Goal: Use online tool/utility: Use online tool/utility

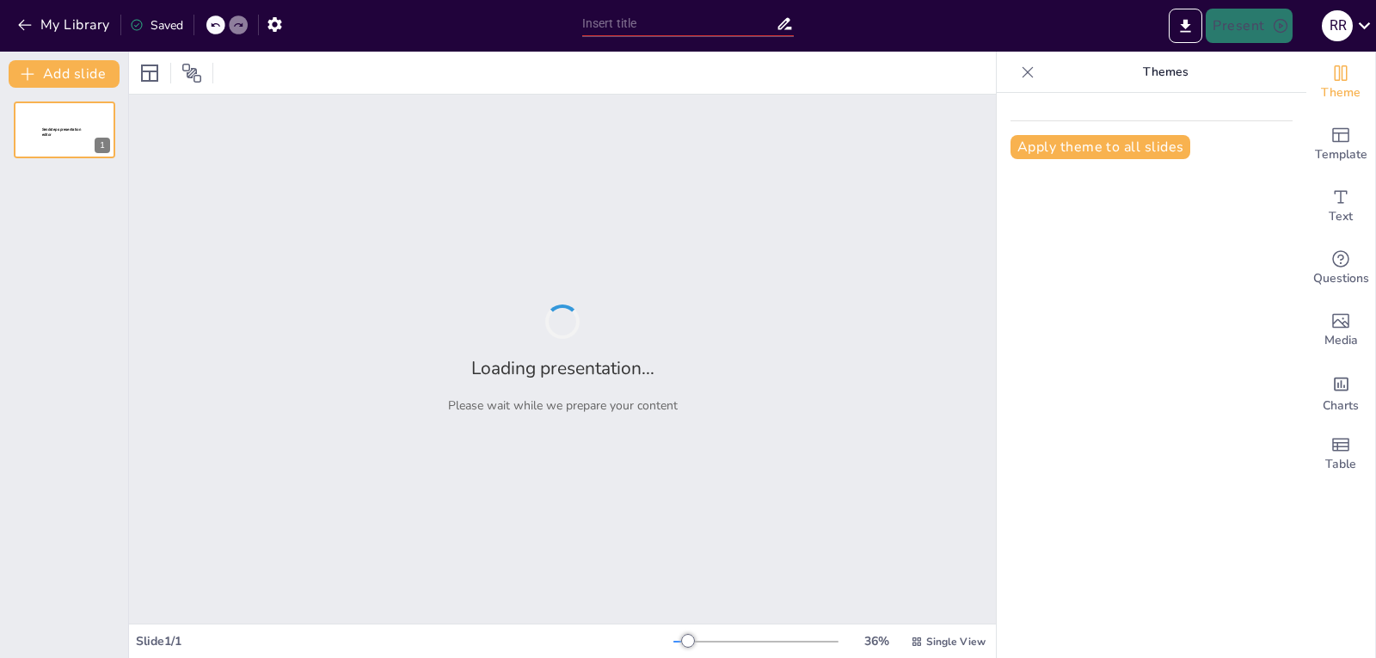
type input "huertas"
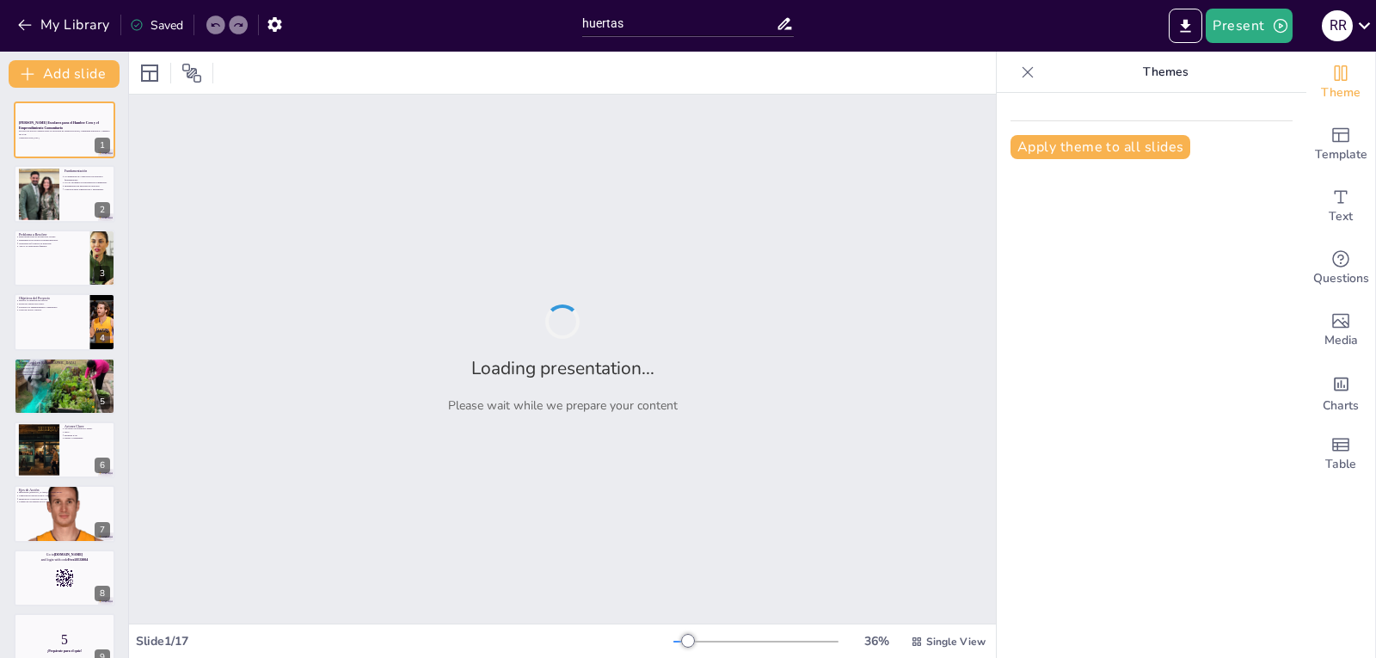
checkbox input "true"
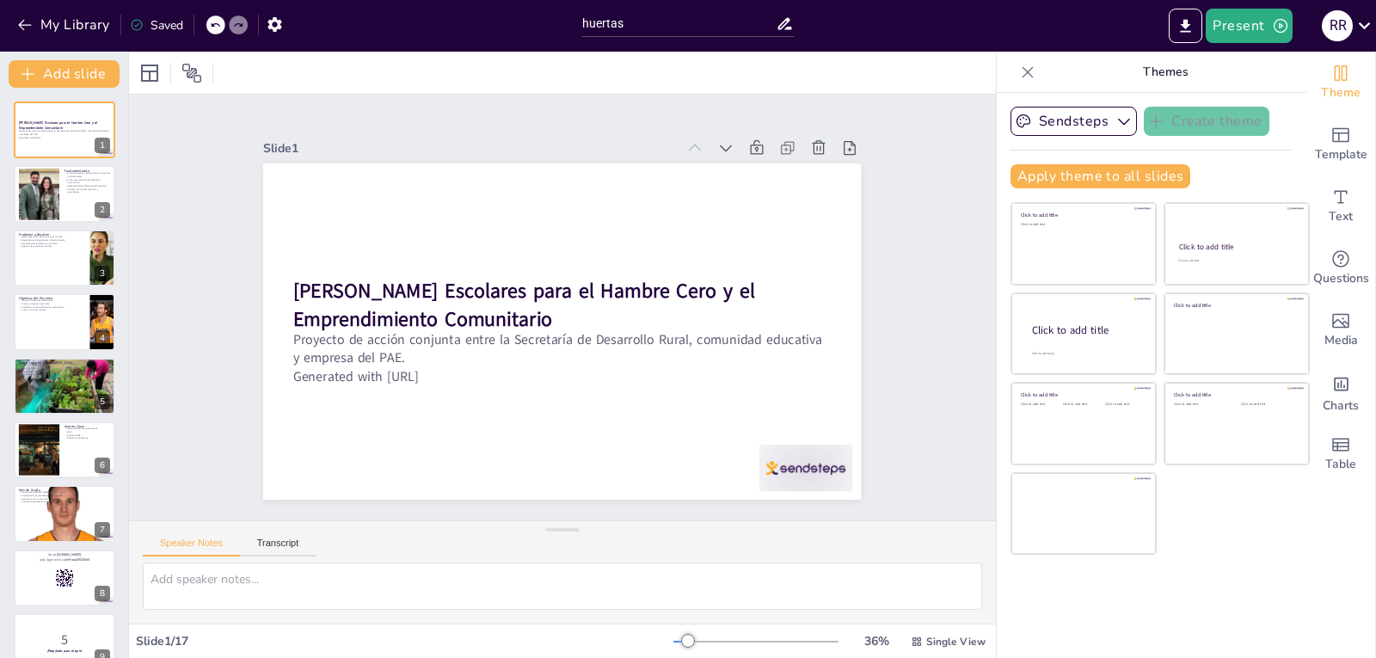
checkbox input "true"
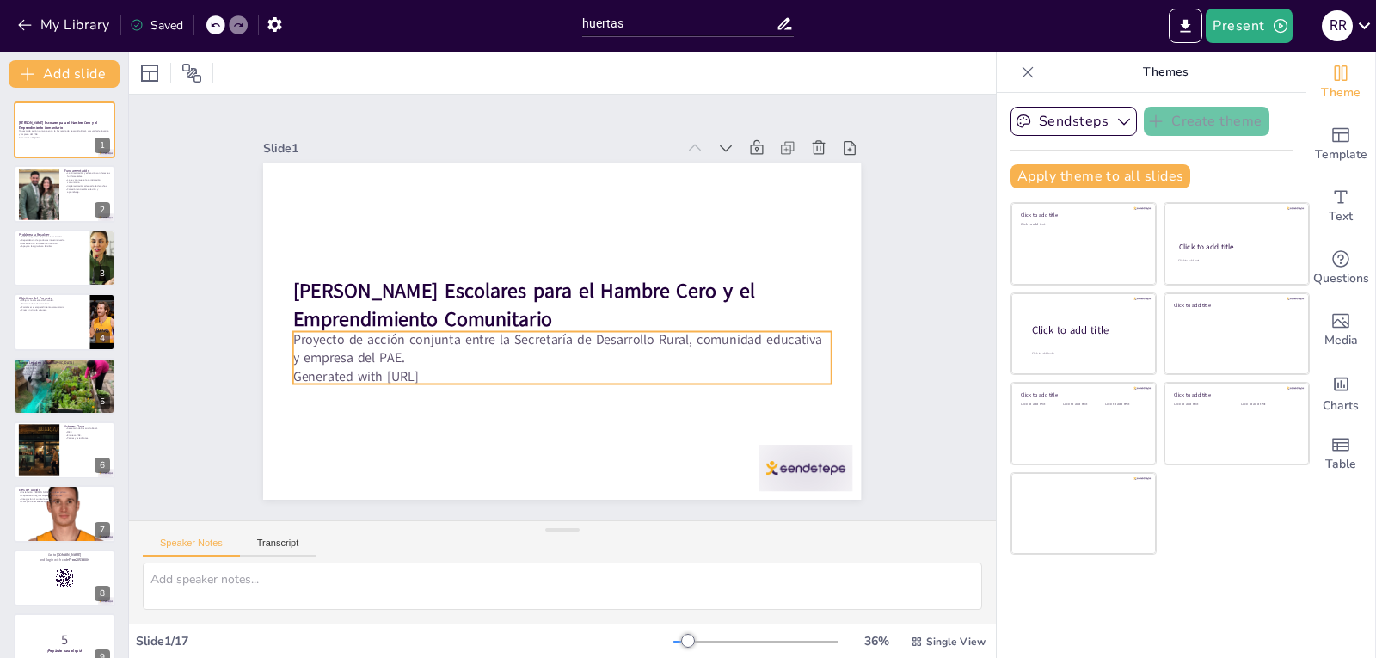
checkbox input "true"
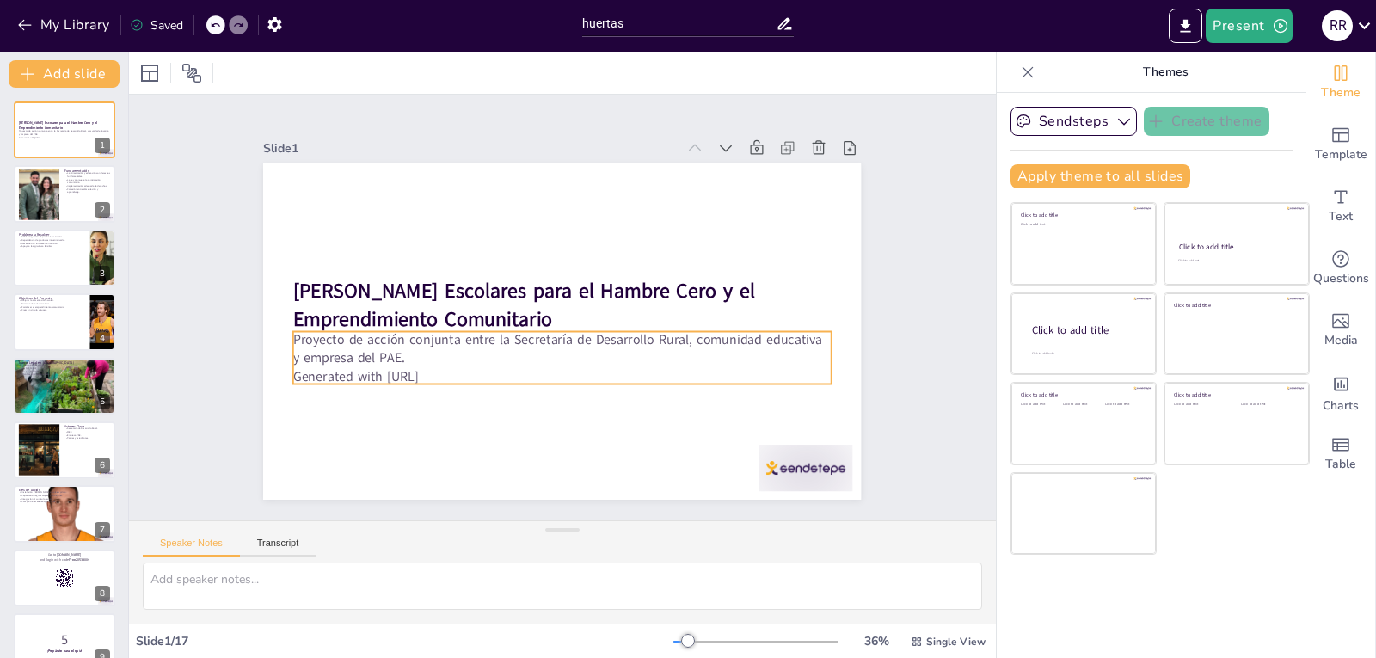
checkbox input "true"
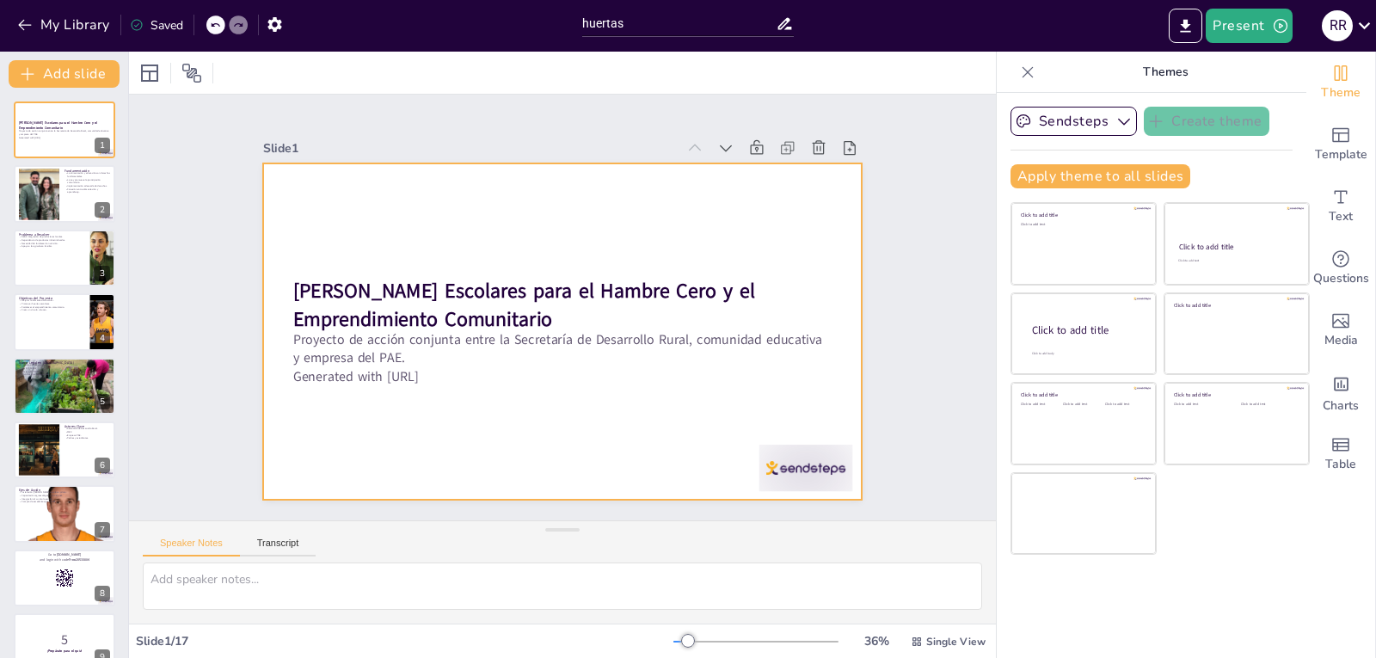
checkbox input "true"
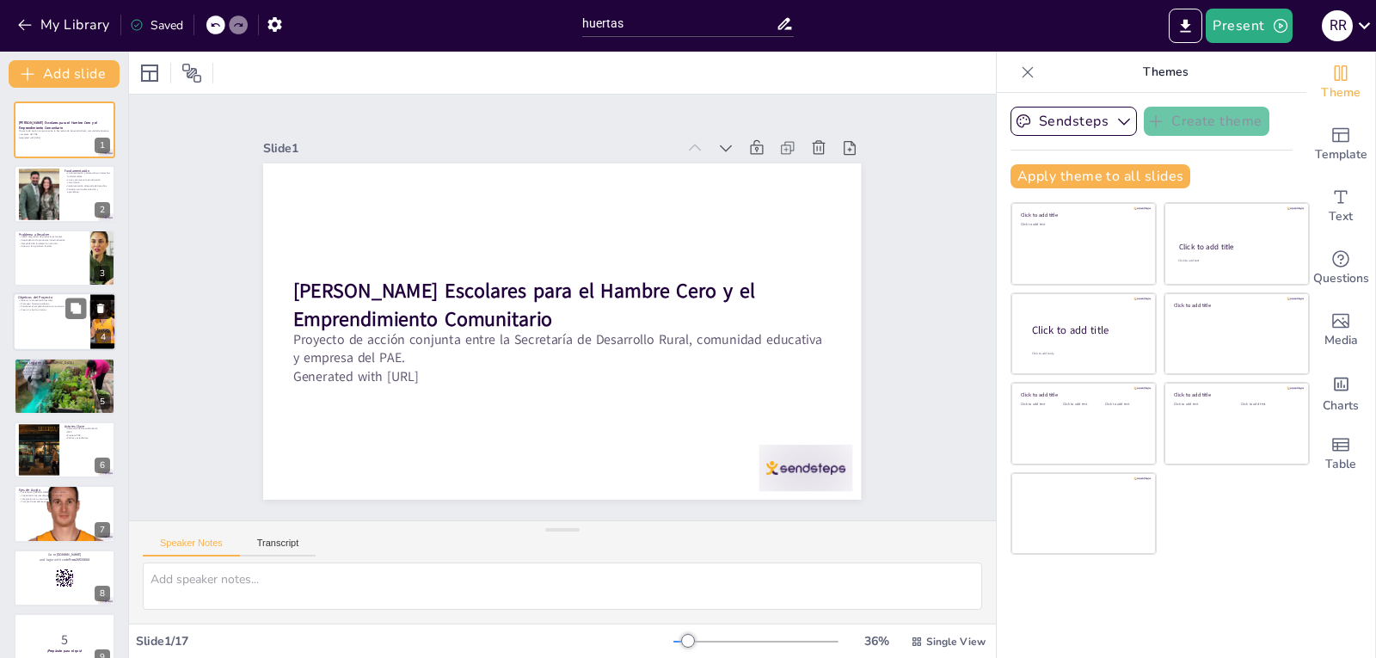
checkbox input "true"
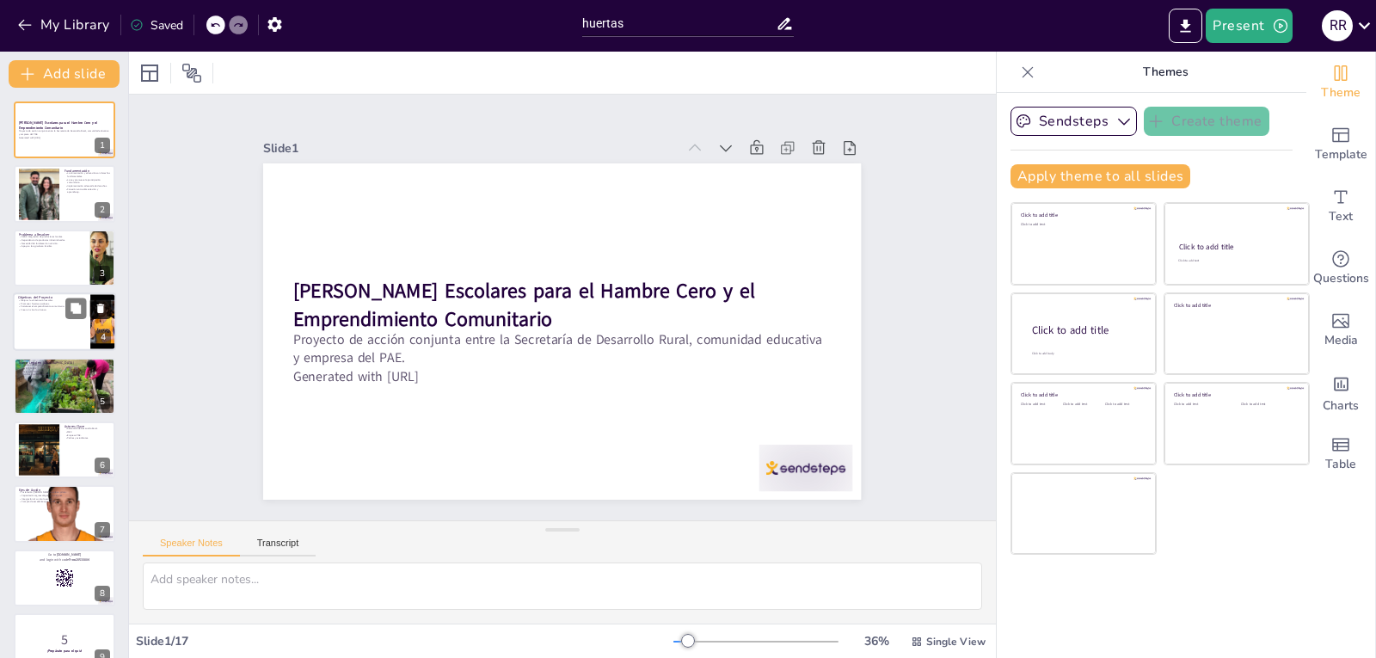
checkbox input "true"
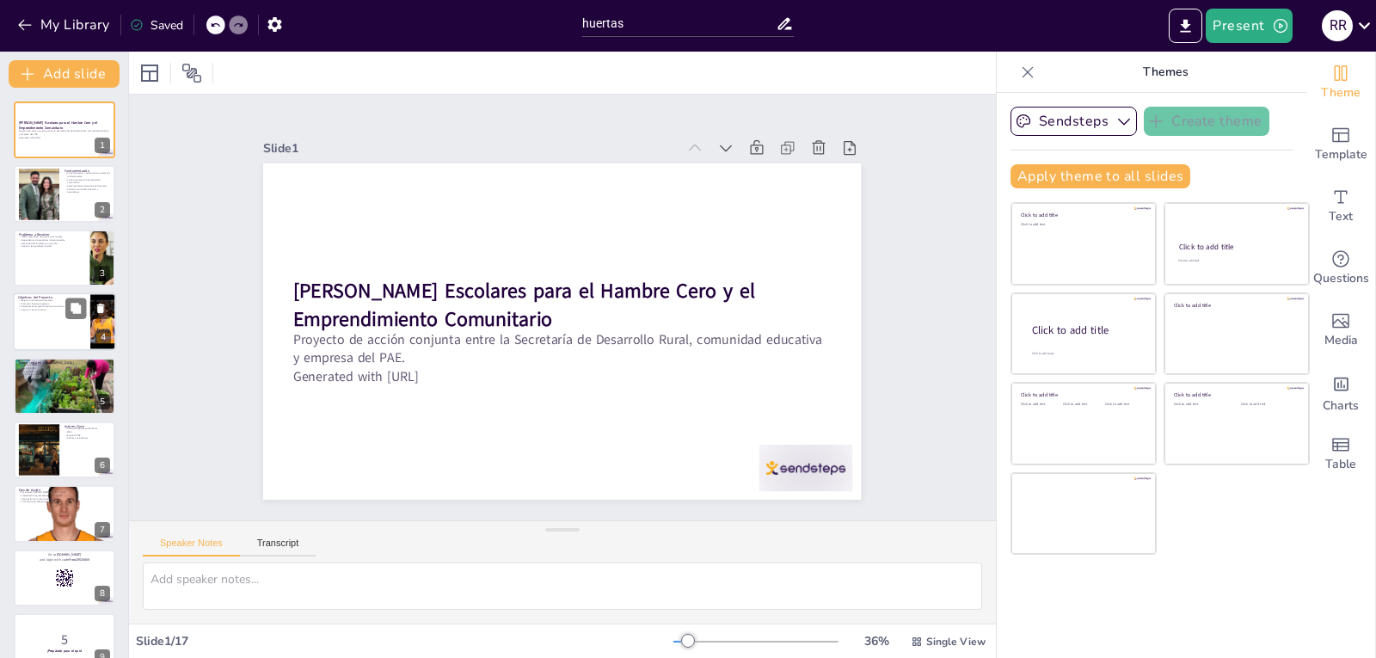
checkbox input "true"
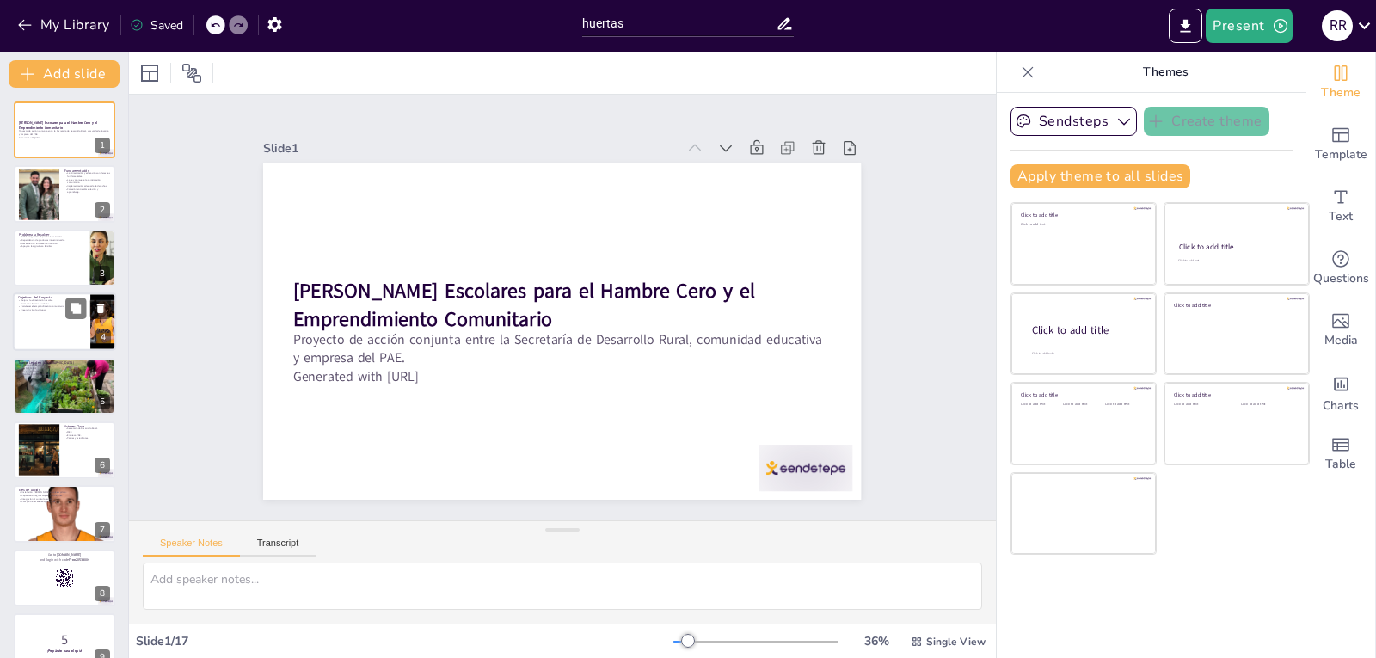
checkbox input "true"
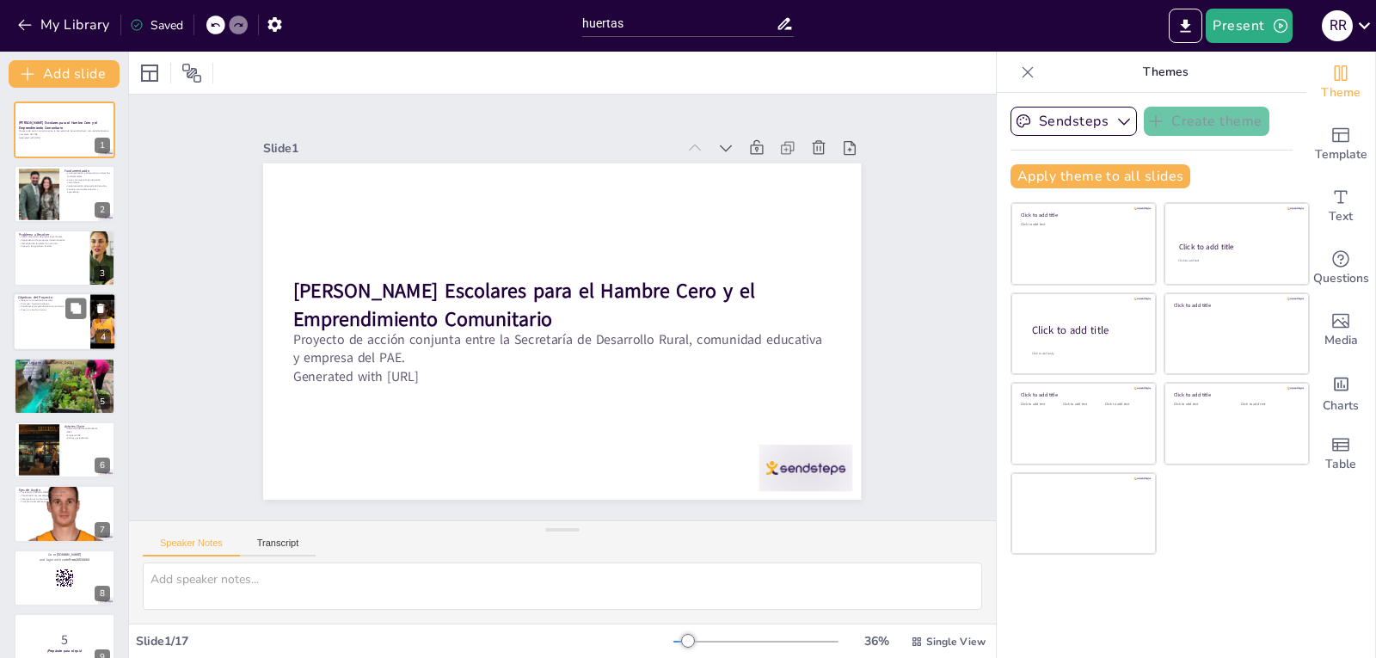
checkbox input "true"
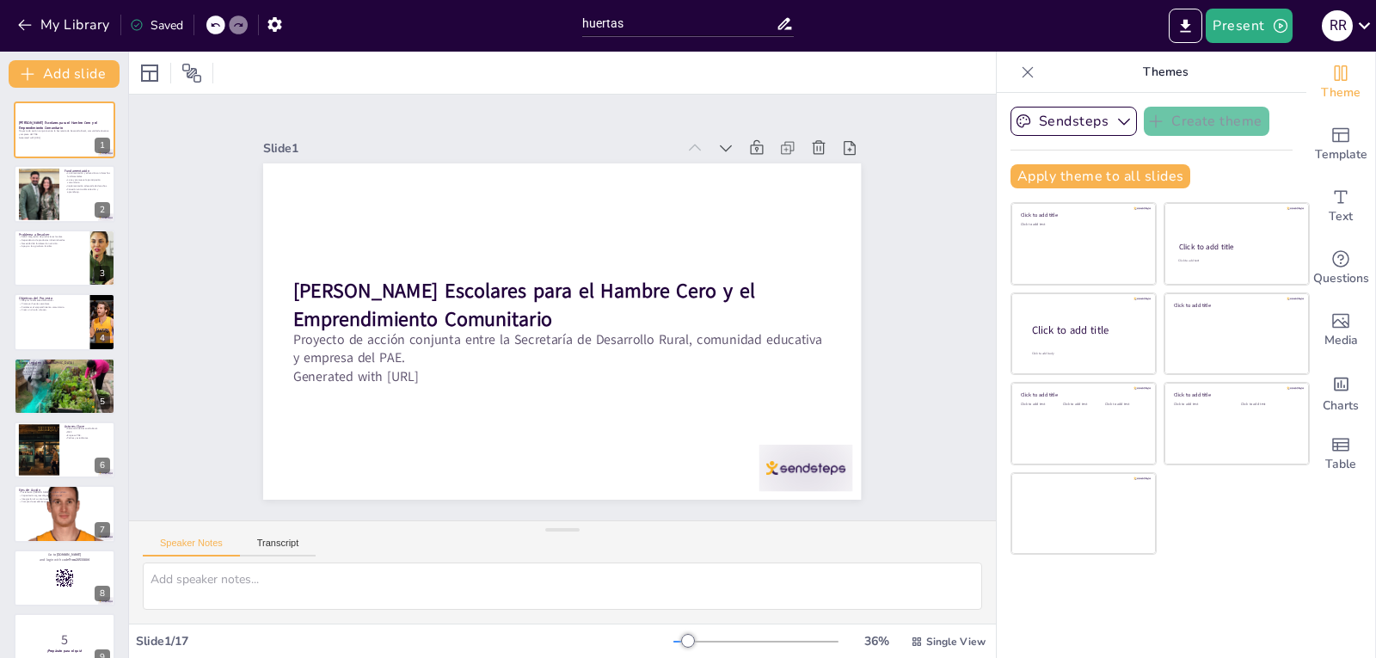
checkbox input "true"
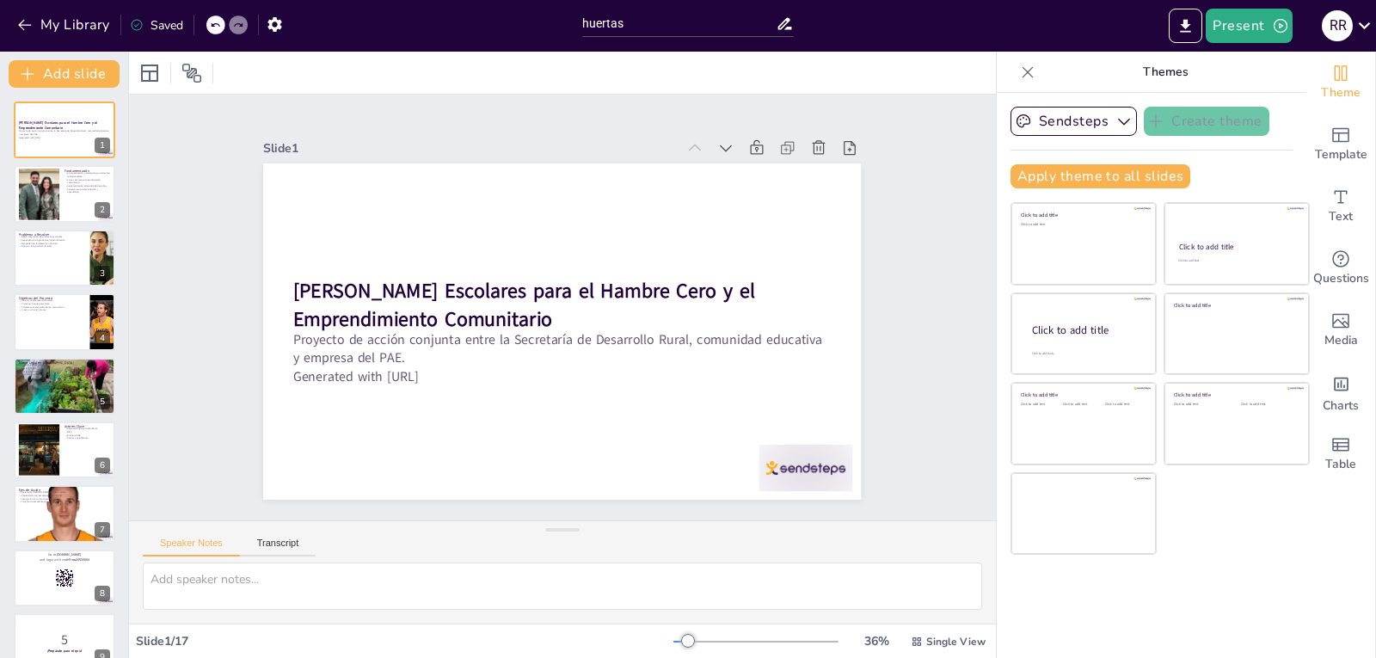
checkbox input "true"
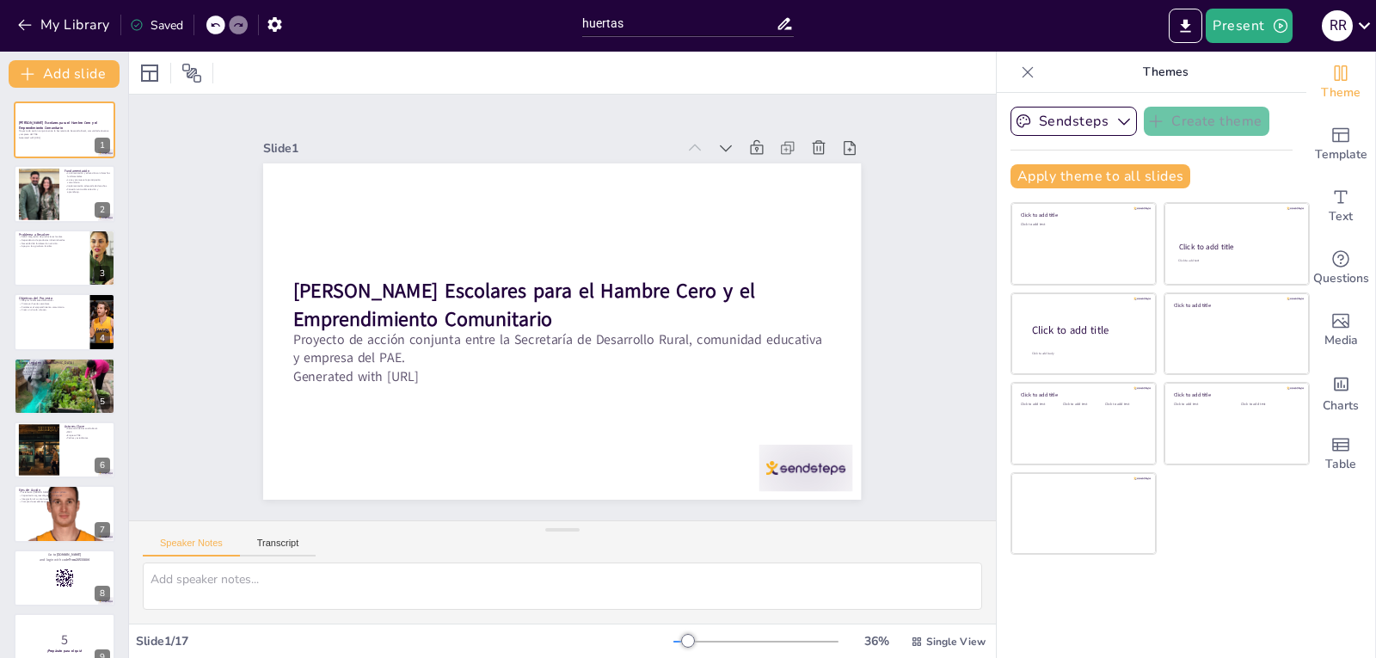
checkbox input "true"
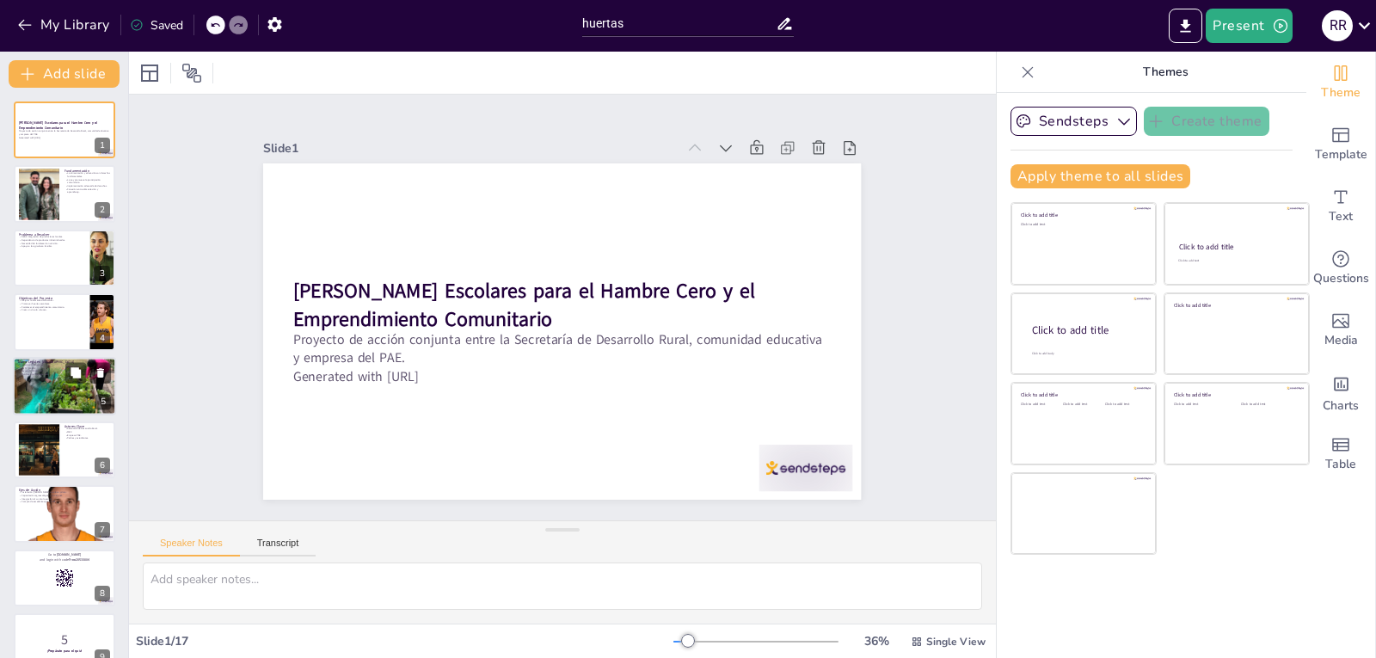
checkbox input "true"
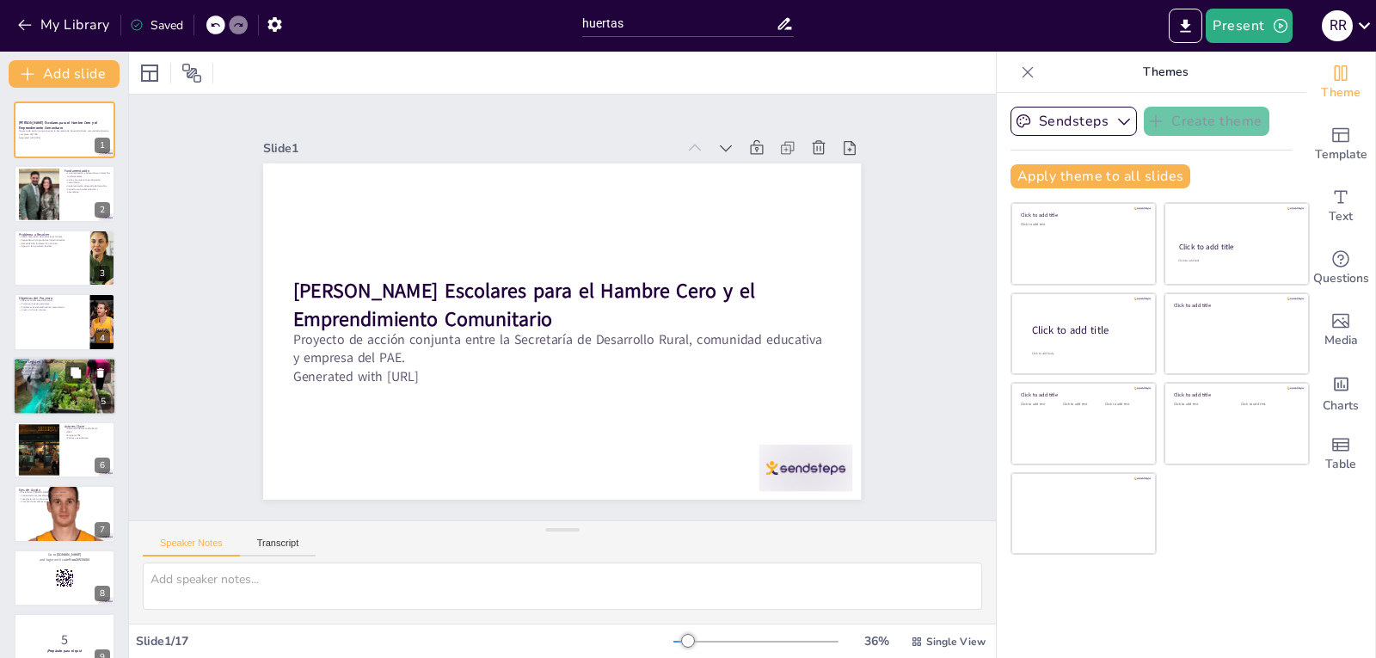
checkbox input "true"
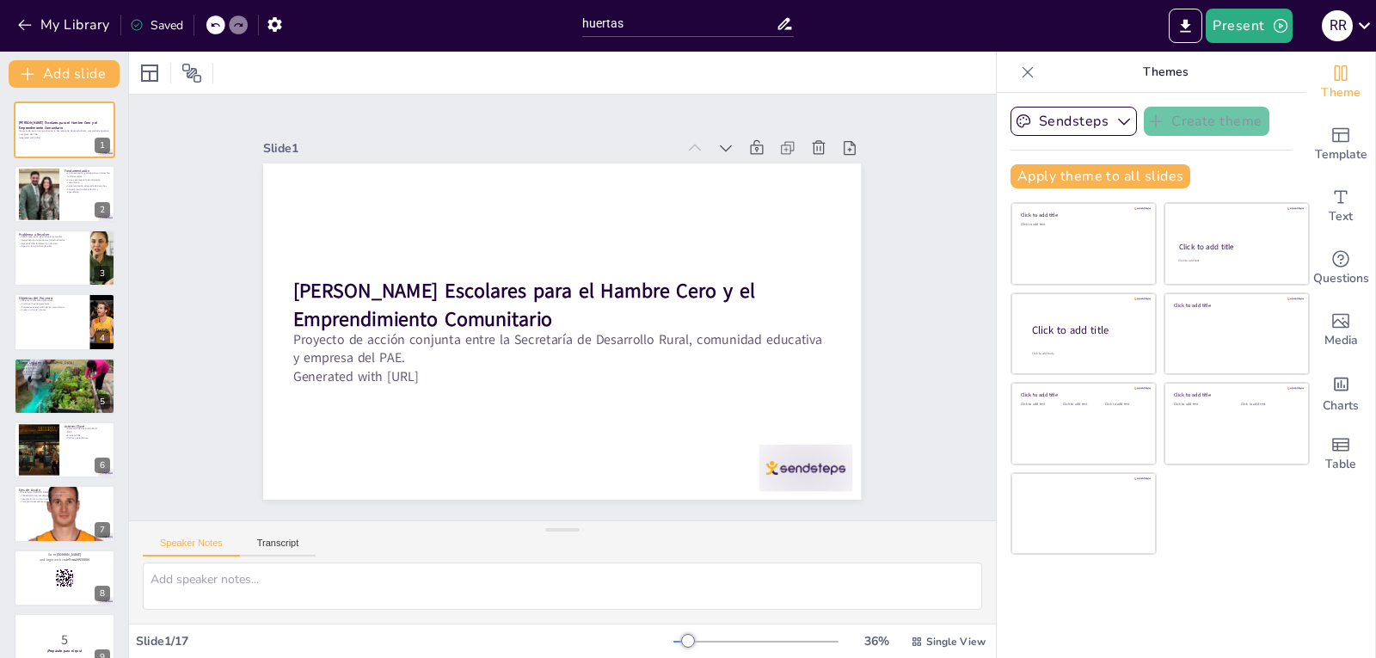
checkbox input "true"
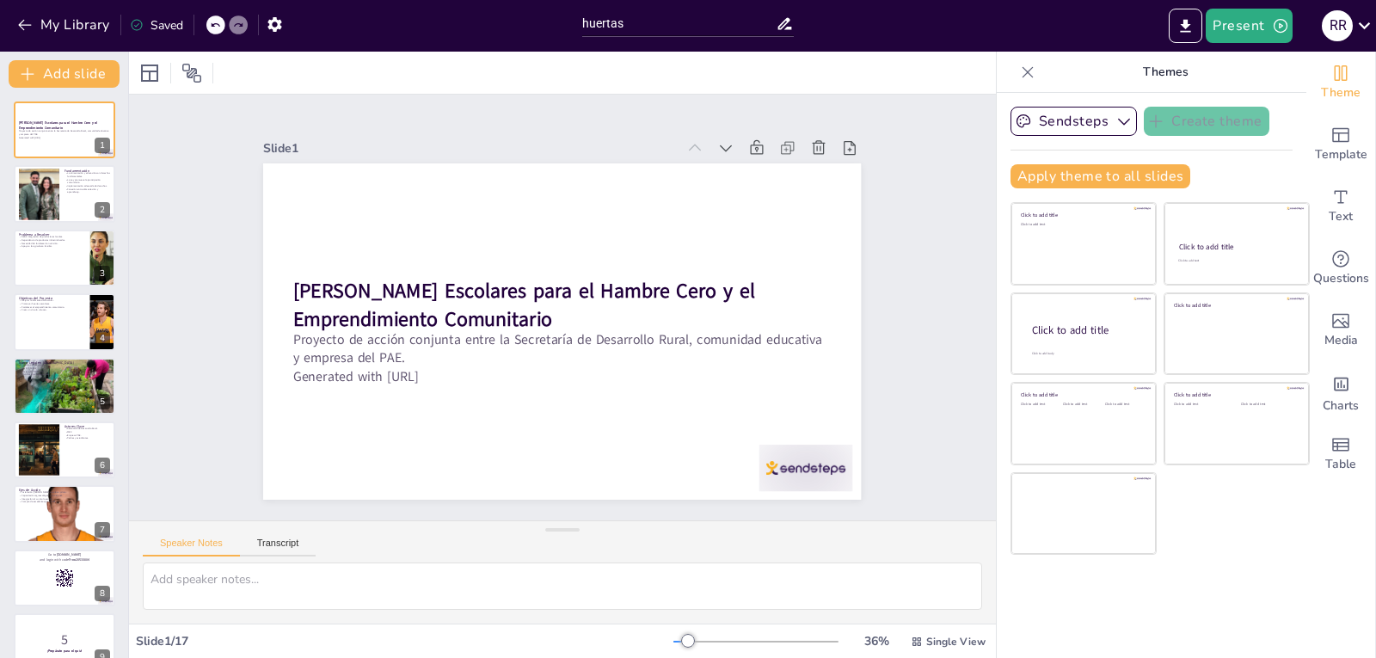
checkbox input "true"
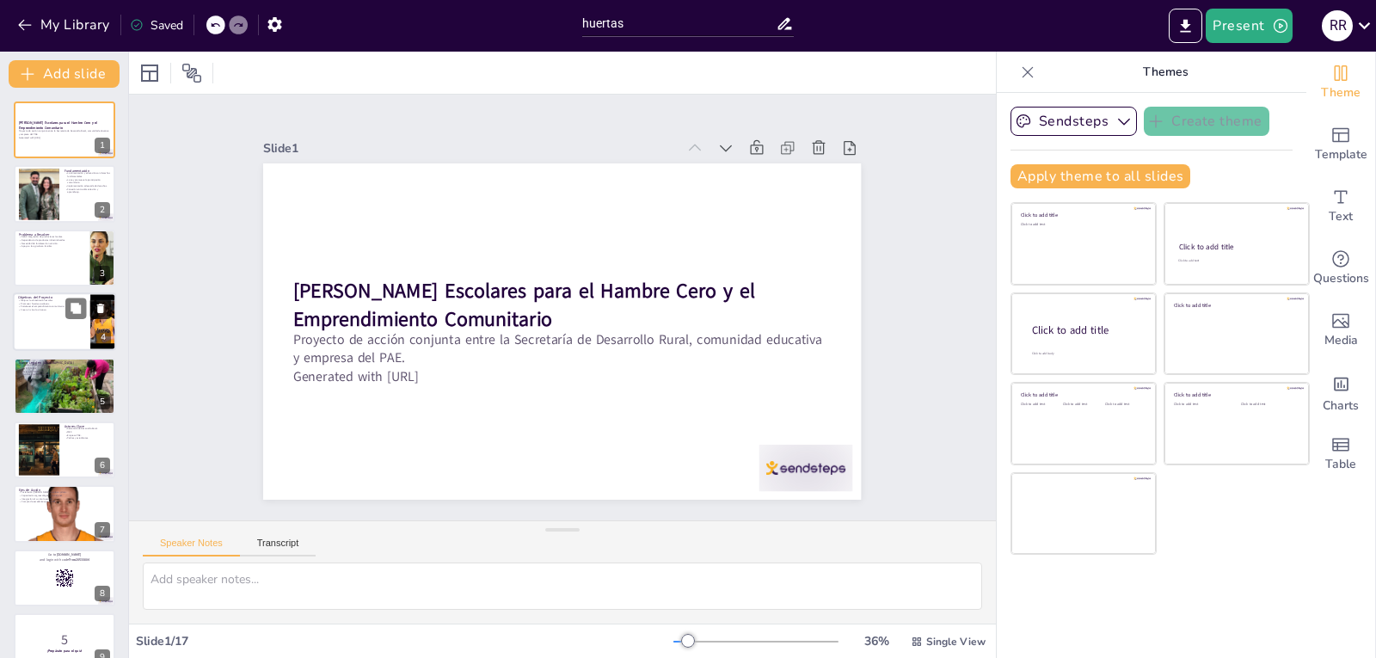
checkbox input "true"
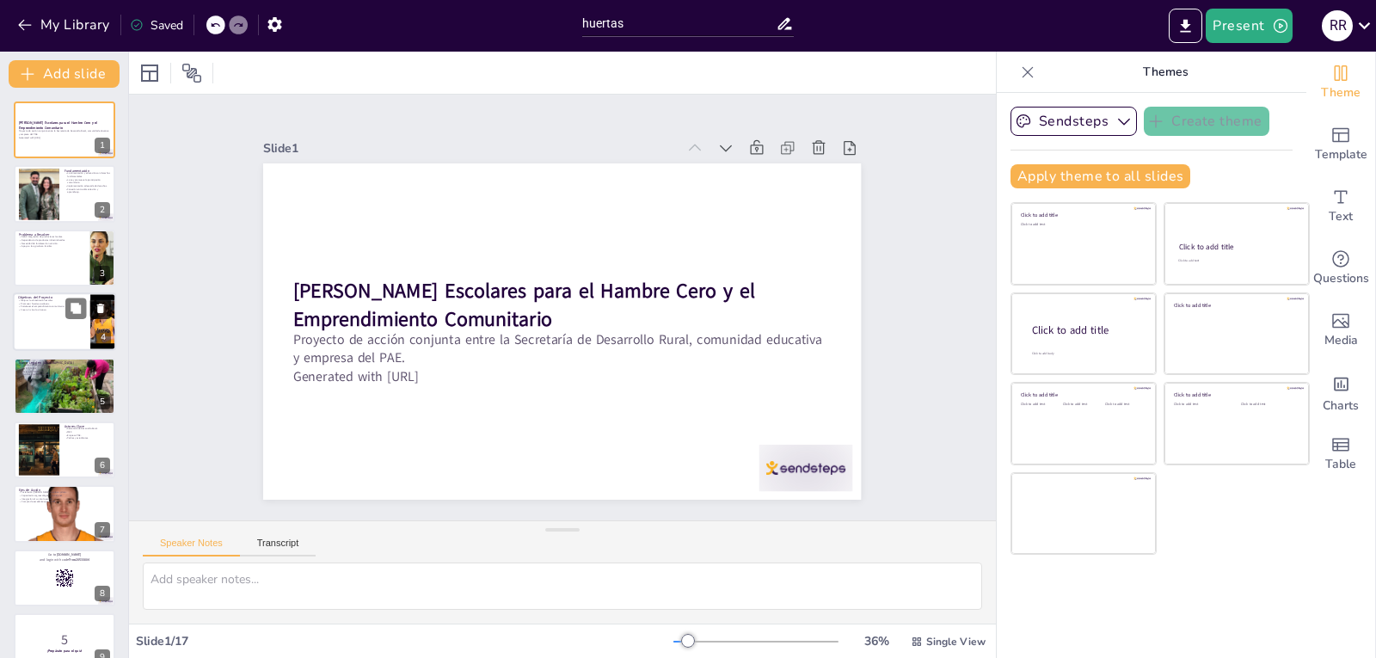
checkbox input "true"
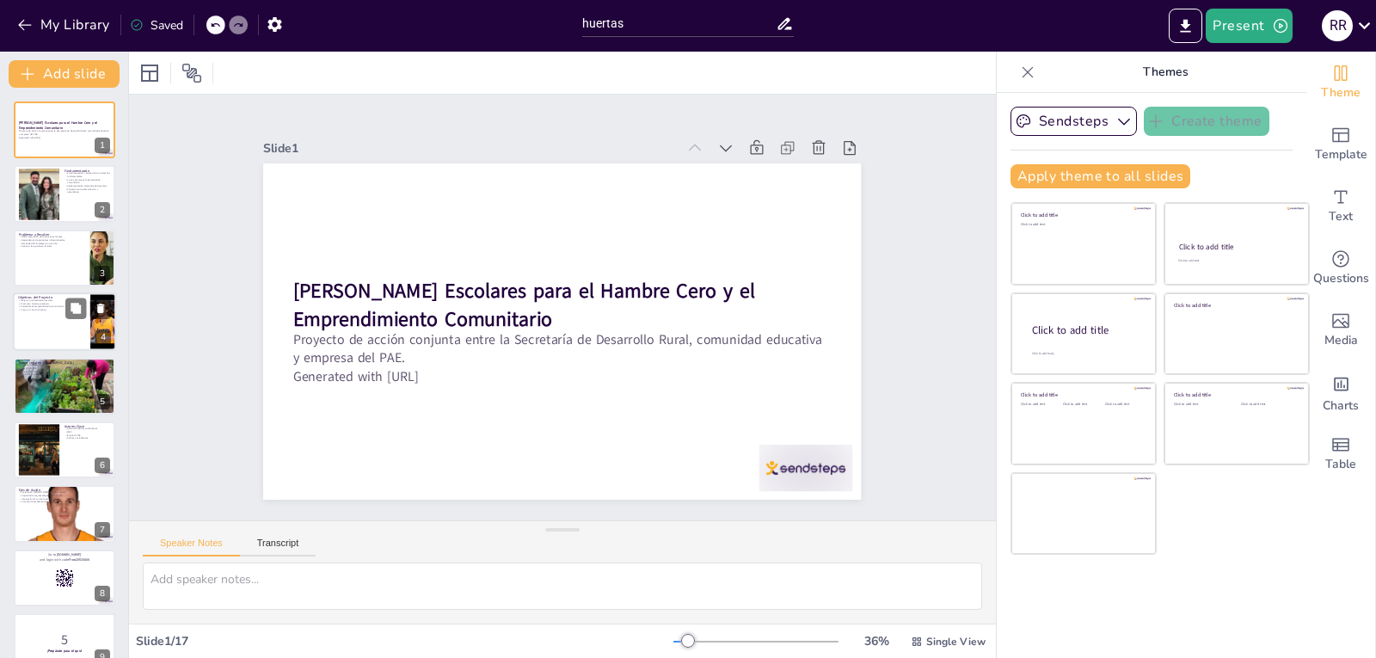
checkbox input "true"
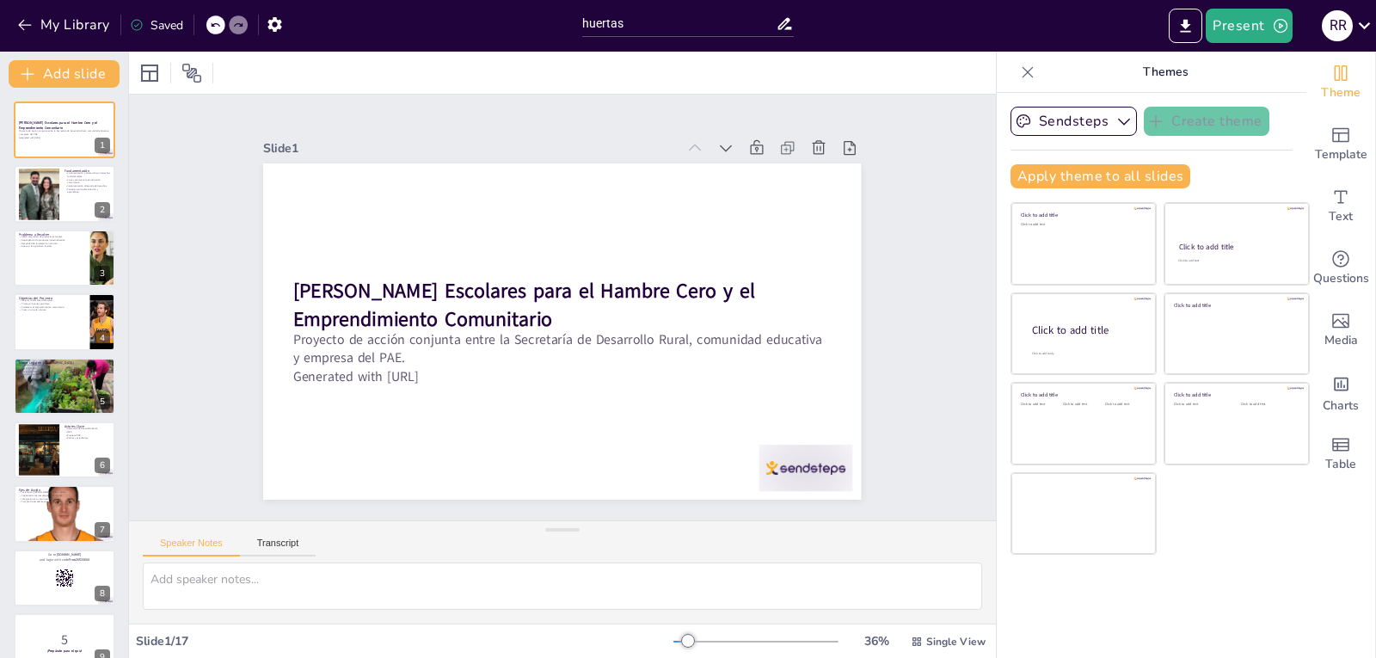
checkbox input "true"
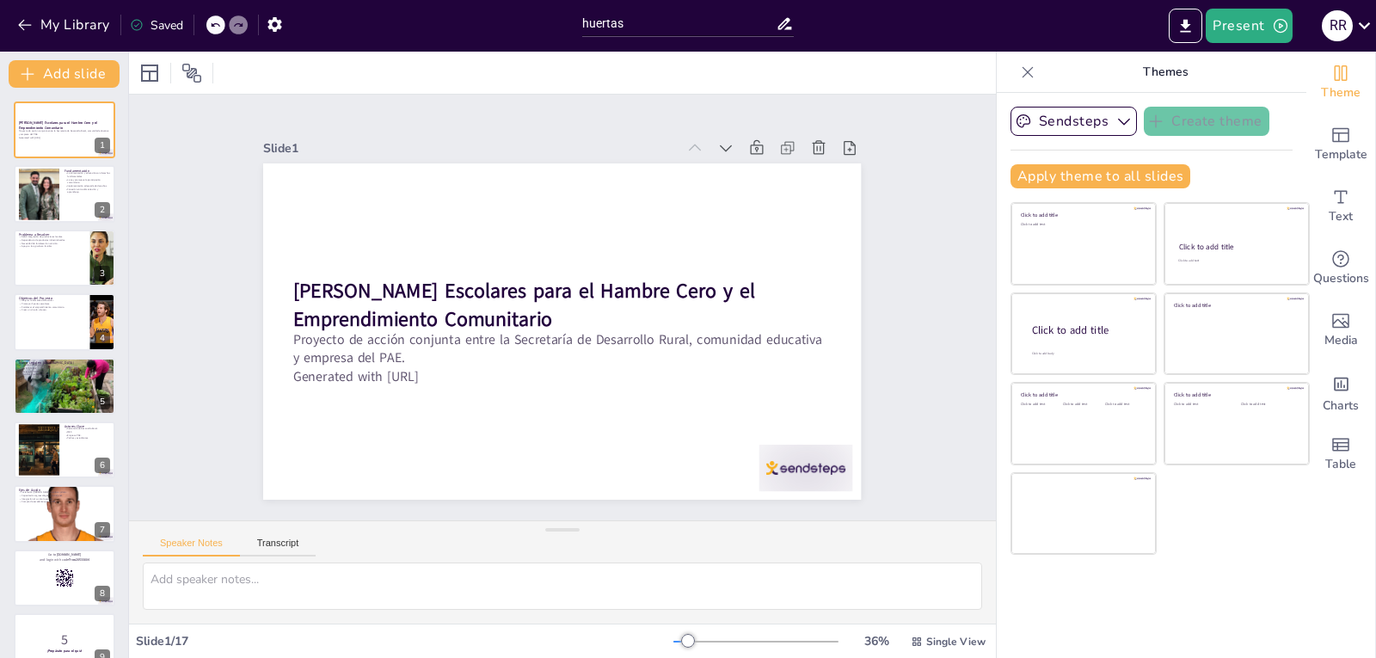
checkbox input "true"
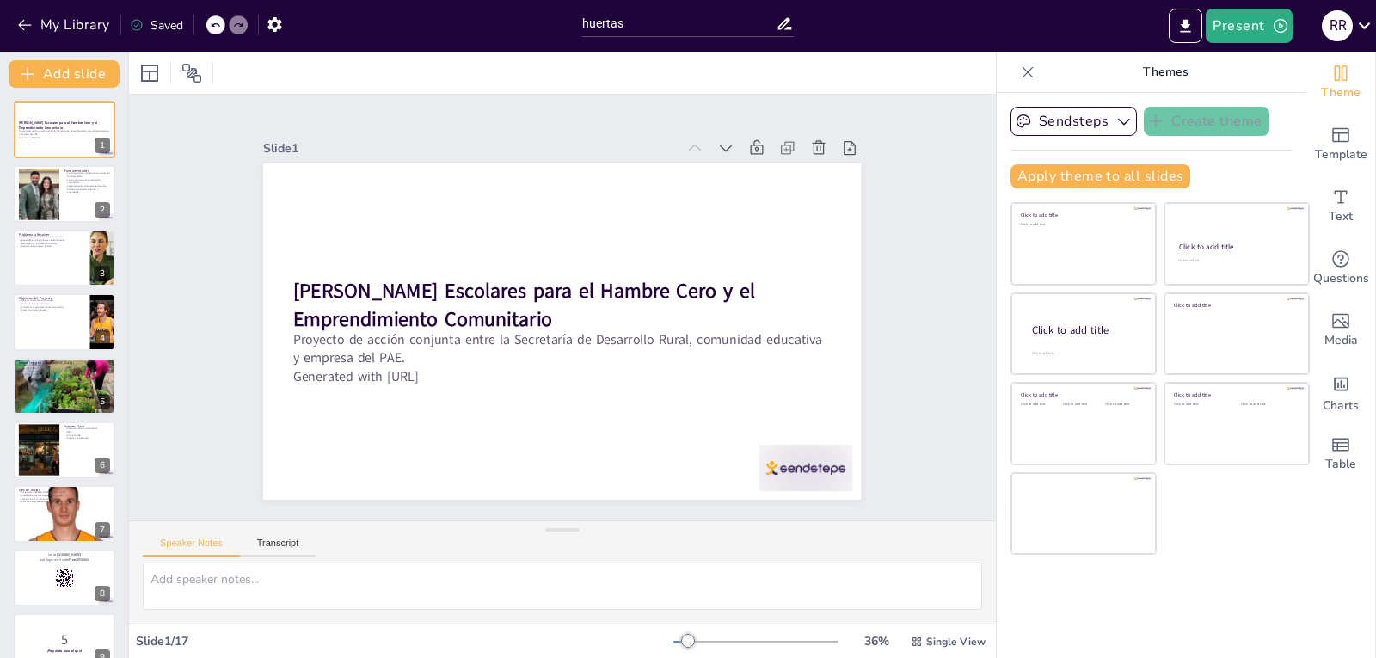
checkbox input "true"
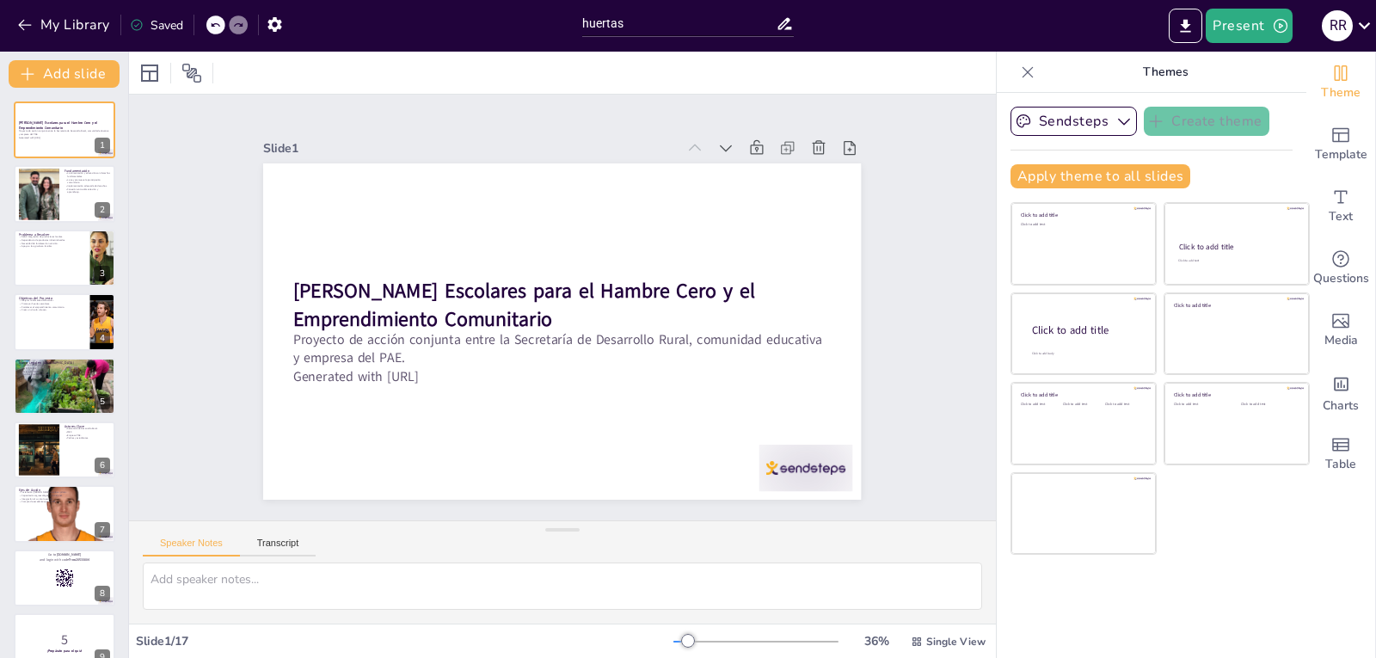
checkbox input "true"
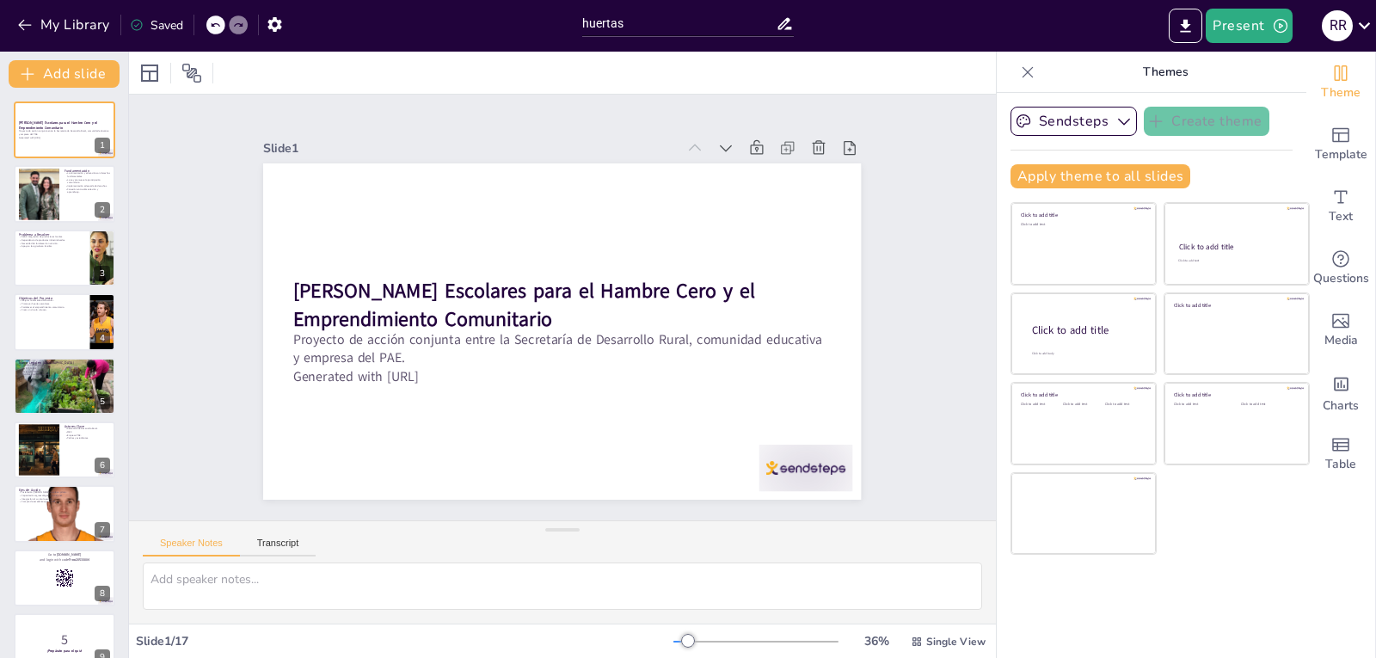
checkbox input "true"
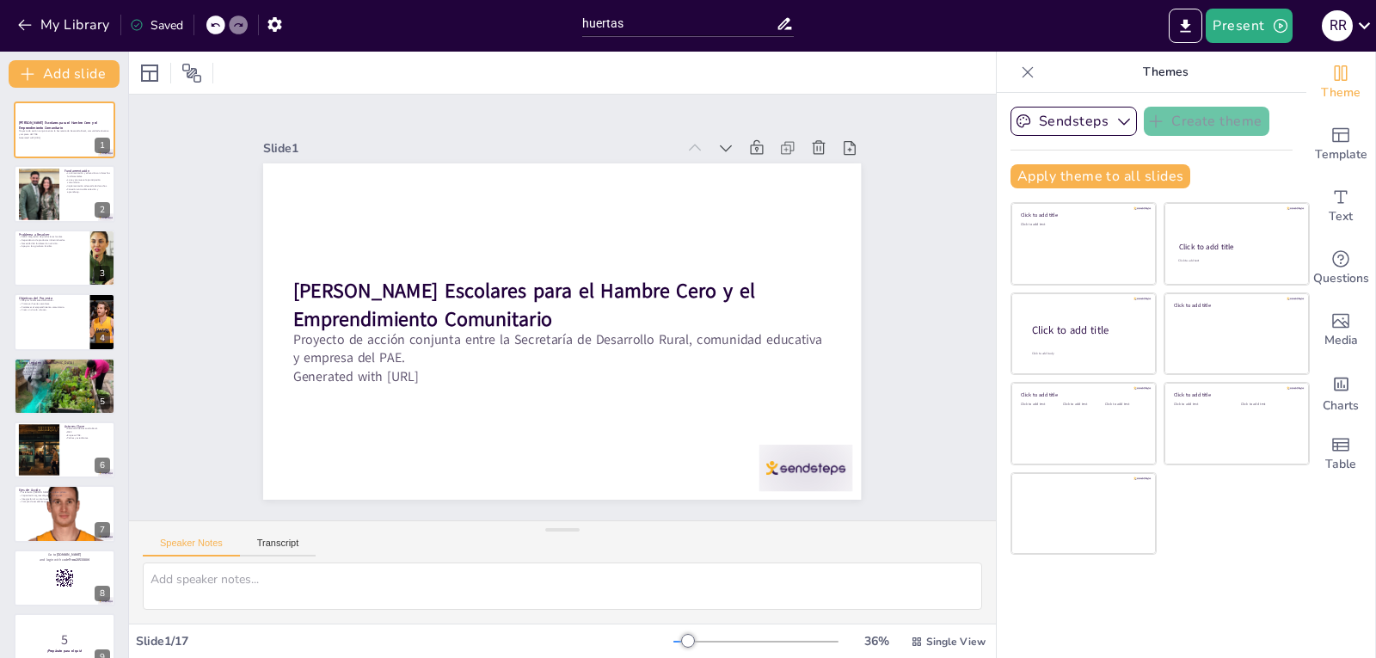
checkbox input "true"
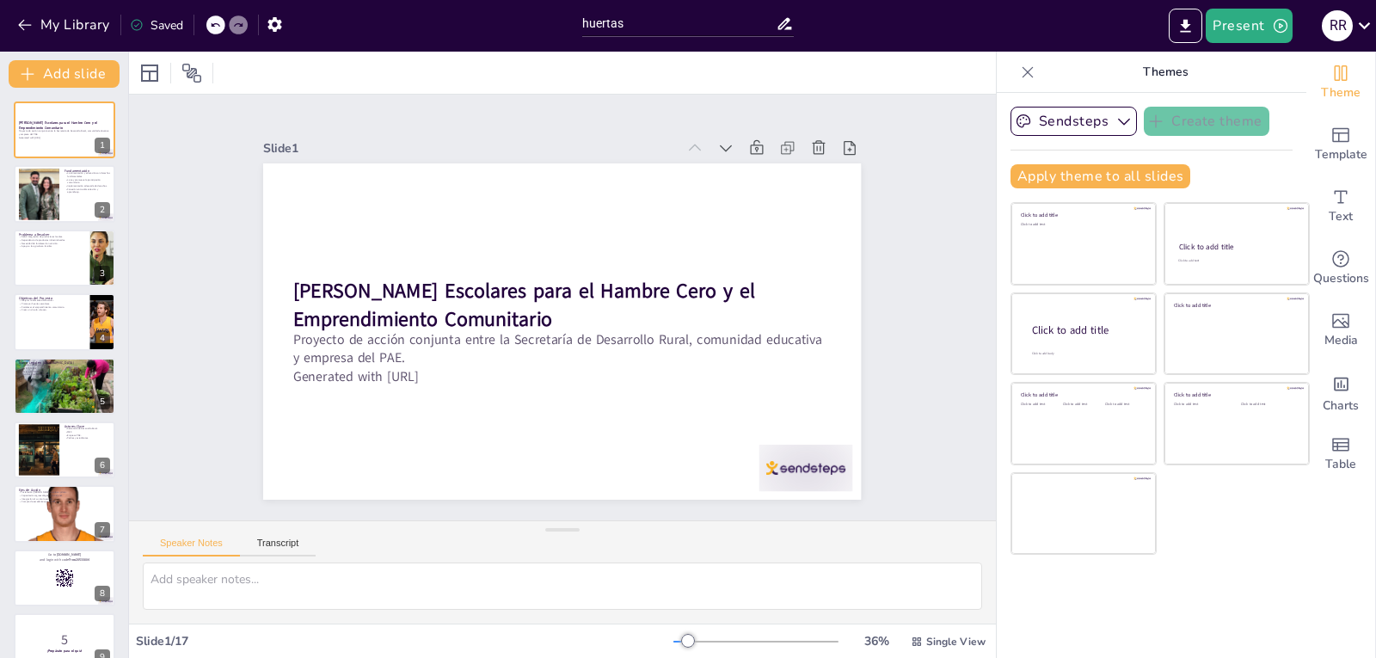
checkbox input "true"
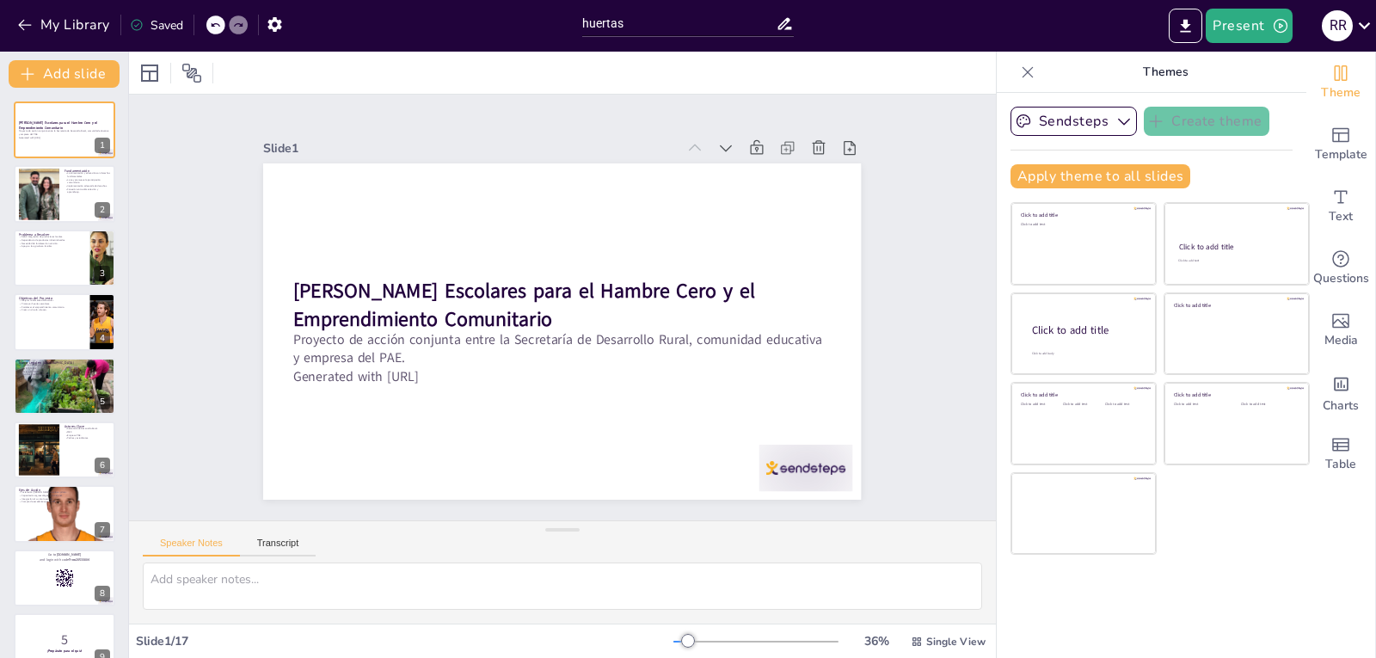
checkbox input "true"
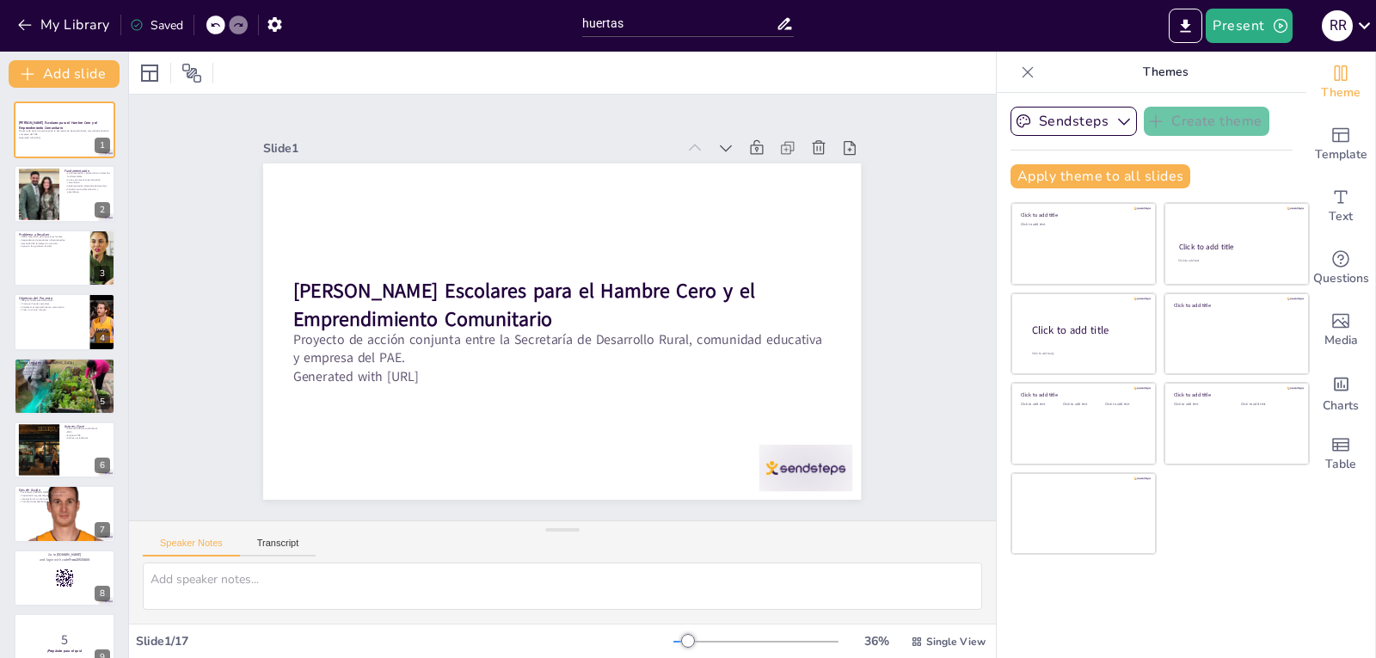
checkbox input "true"
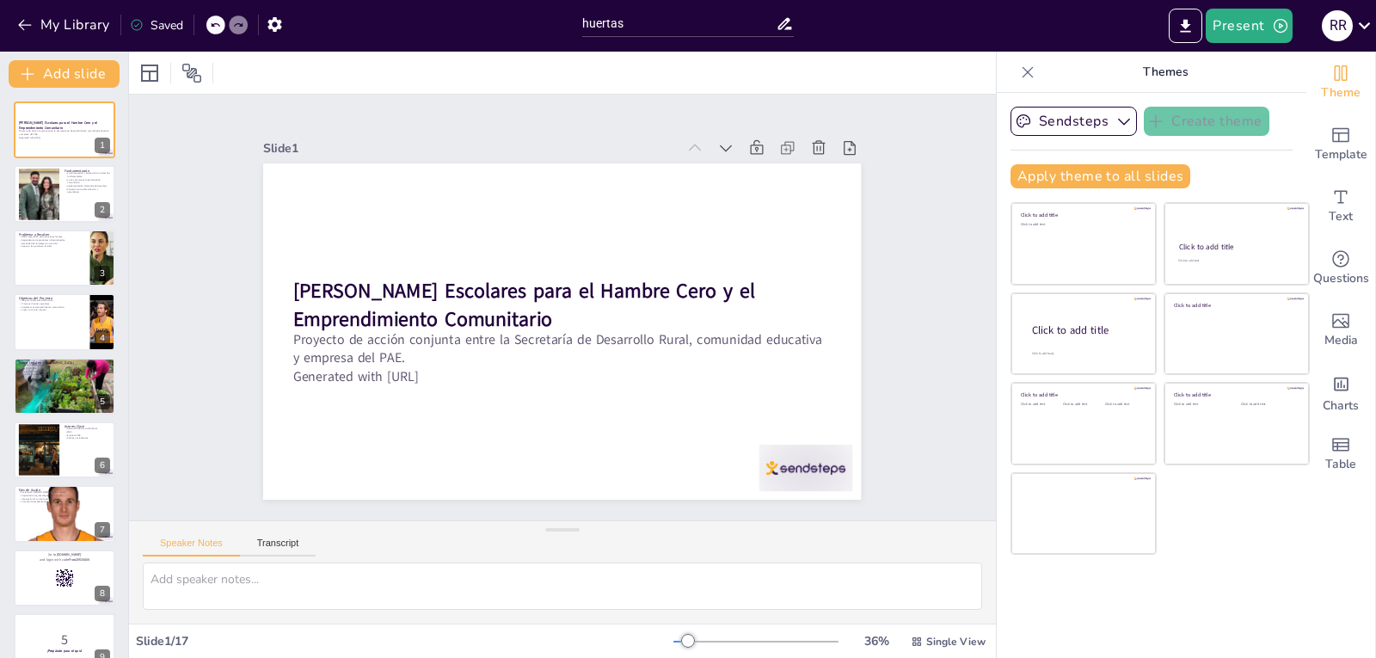
checkbox input "true"
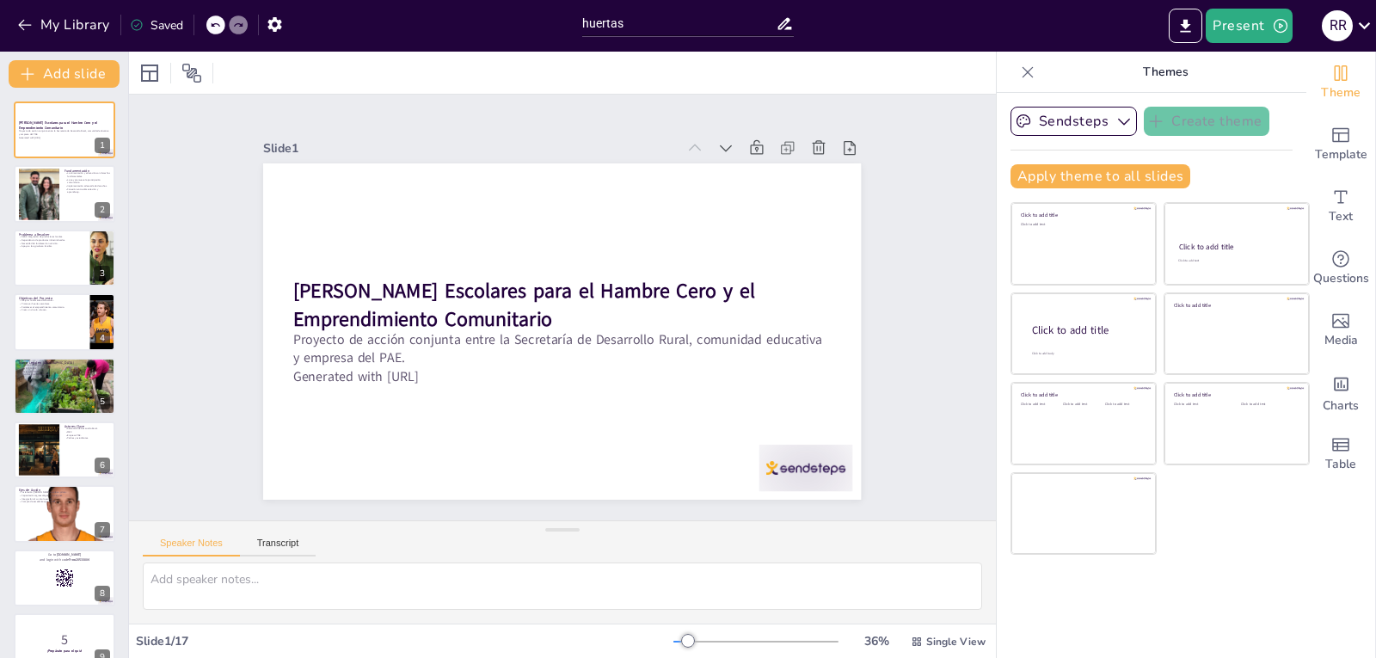
checkbox input "true"
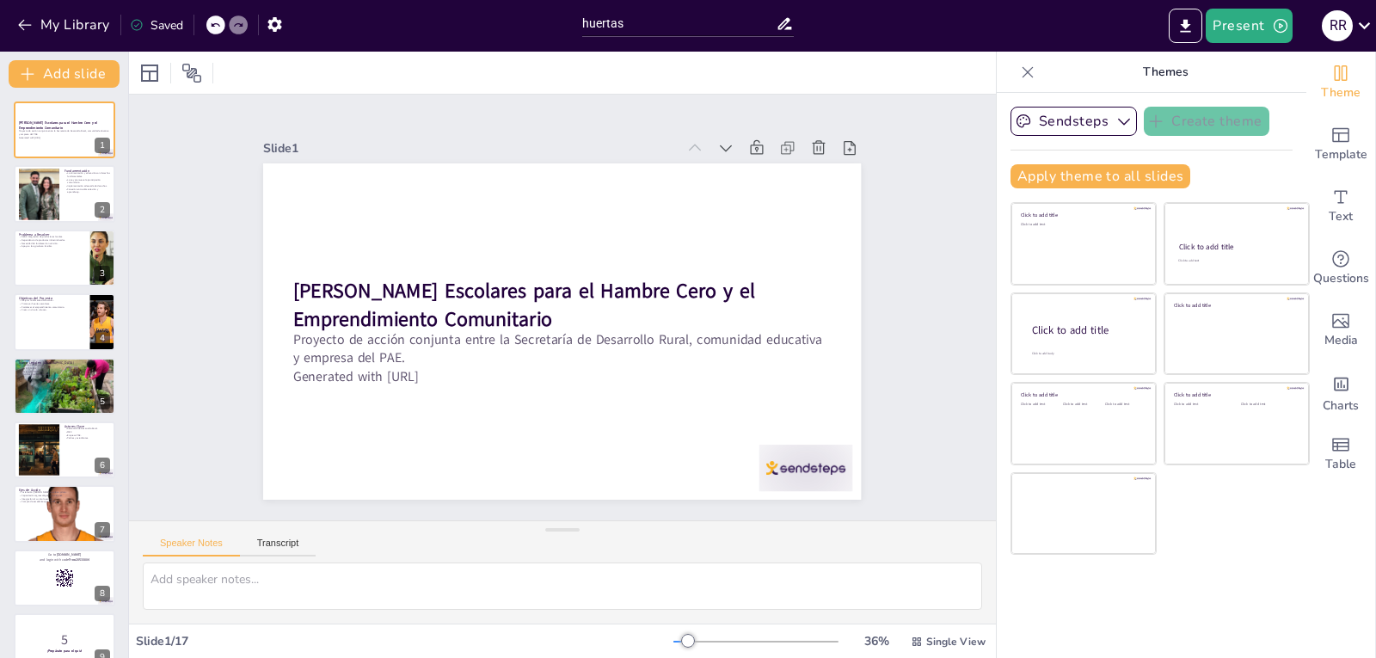
checkbox input "true"
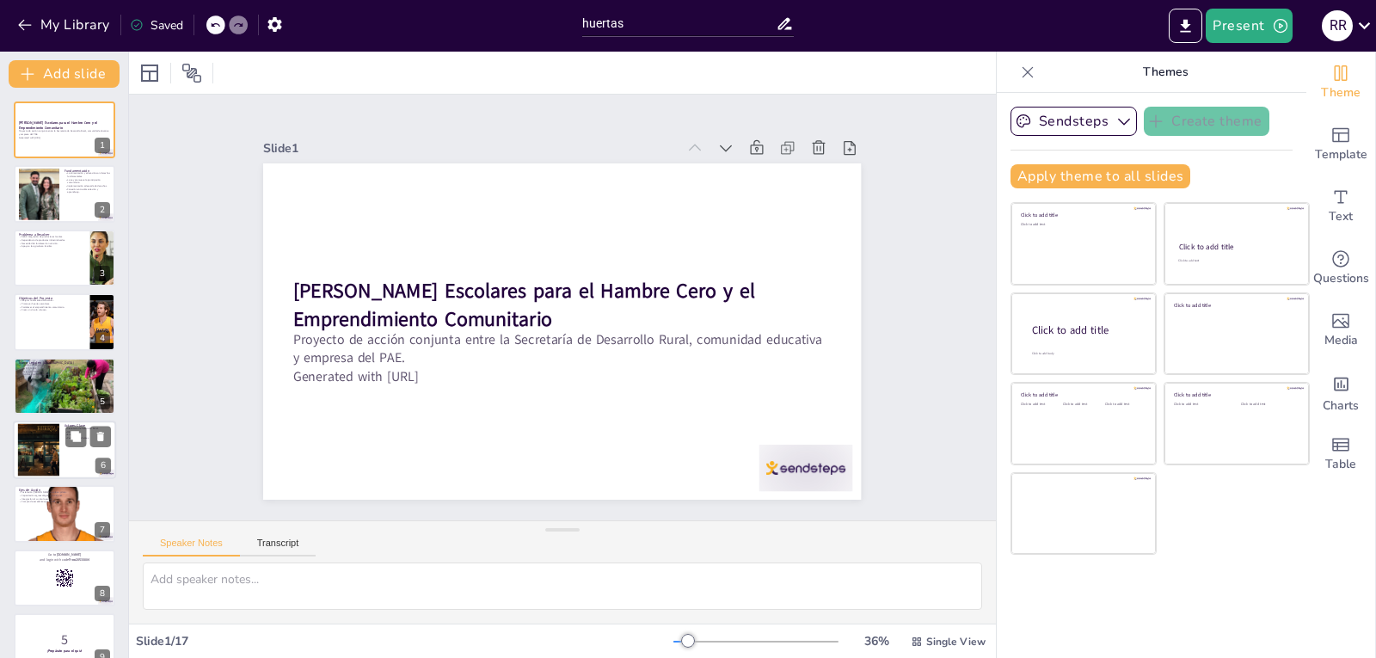
checkbox input "true"
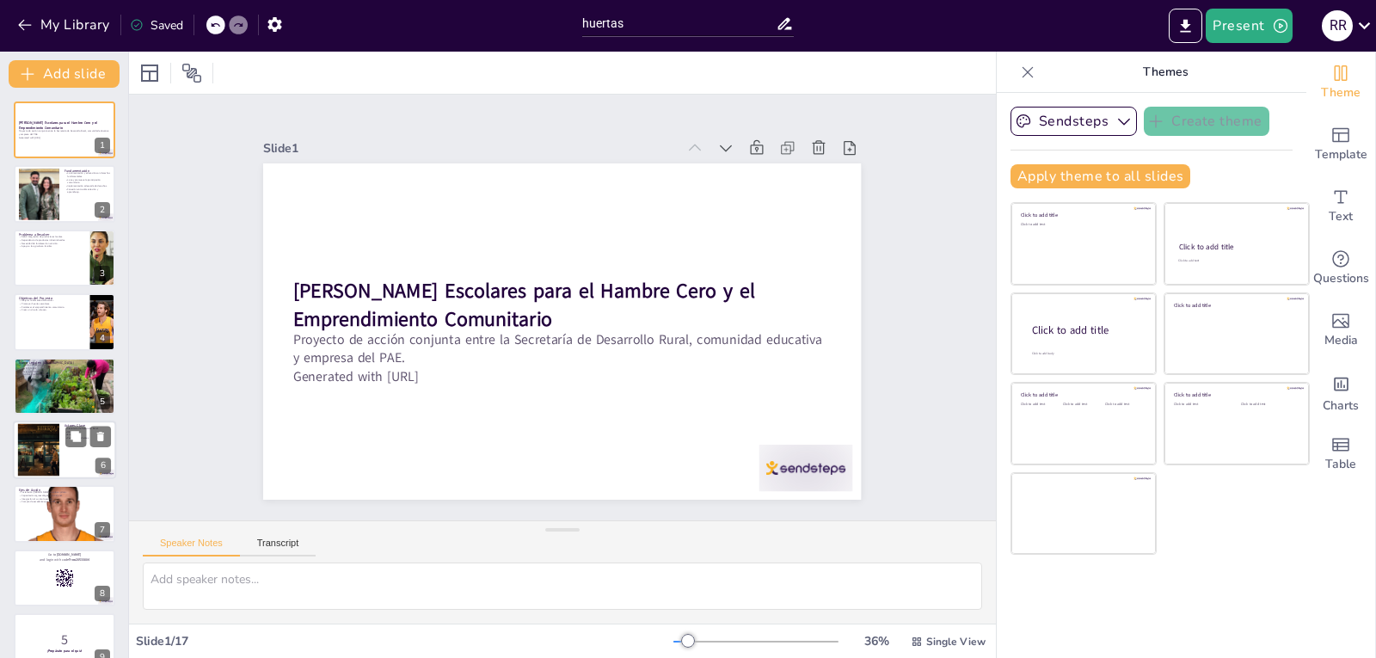
checkbox input "true"
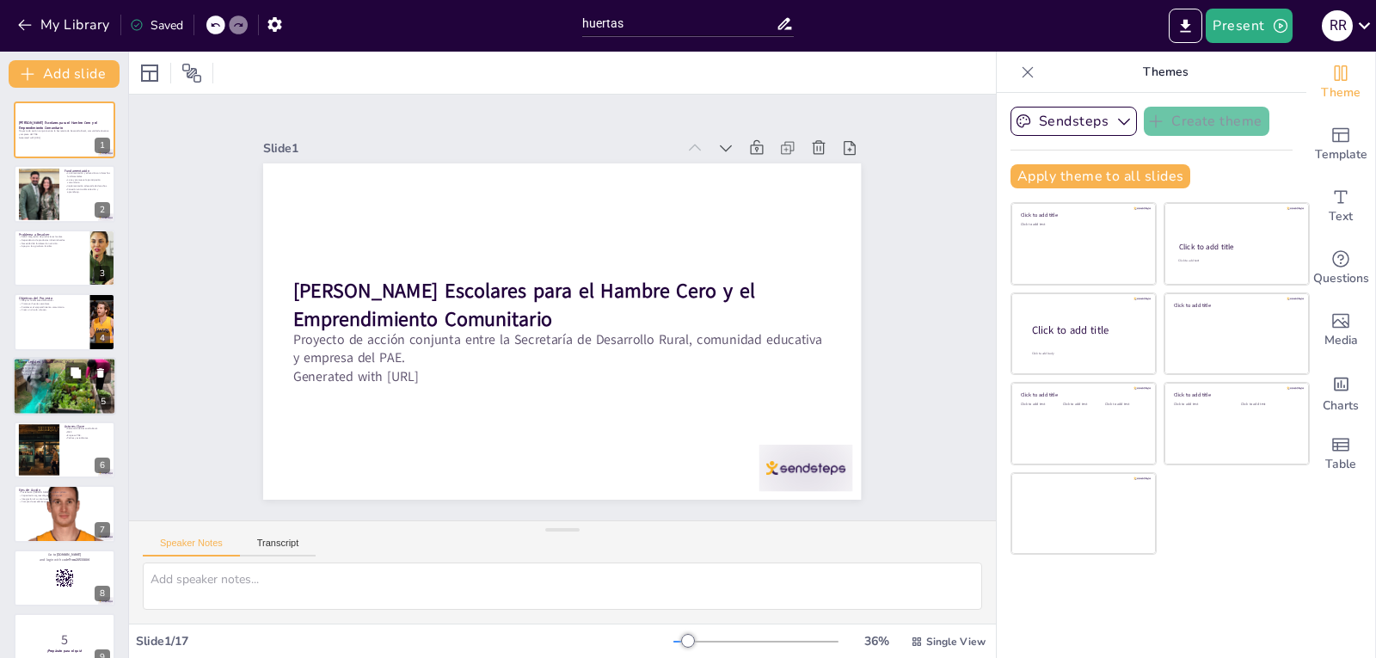
checkbox input "true"
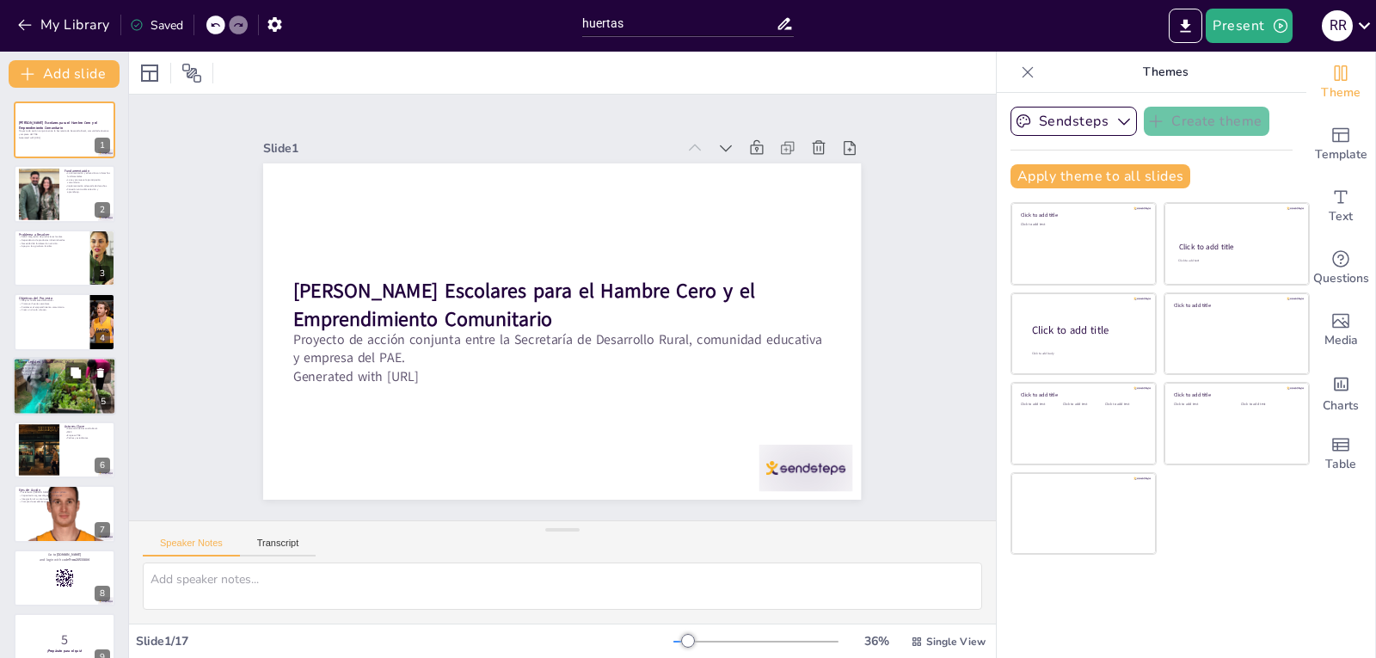
checkbox input "true"
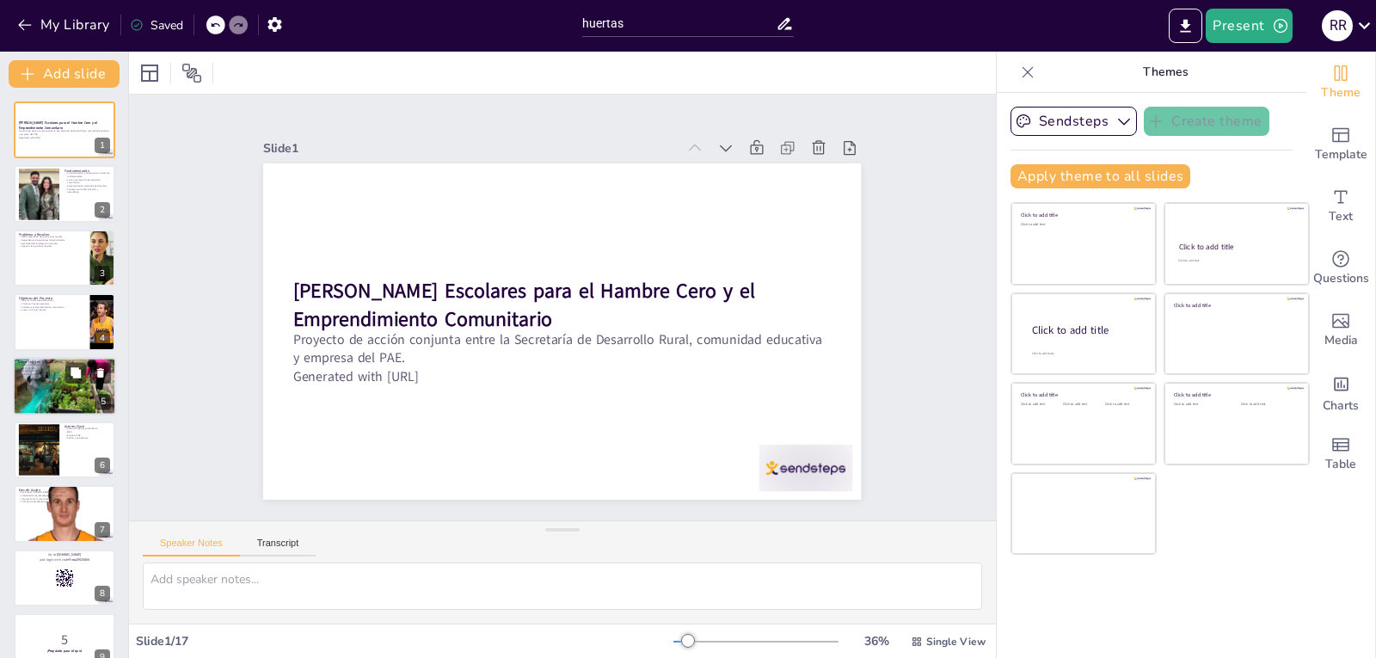
click at [58, 404] on div at bounding box center [64, 386] width 103 height 103
type textarea "La Constitución Nacional de Paraguay es un [PERSON_NAME] fundamental que garant…"
checkbox input "true"
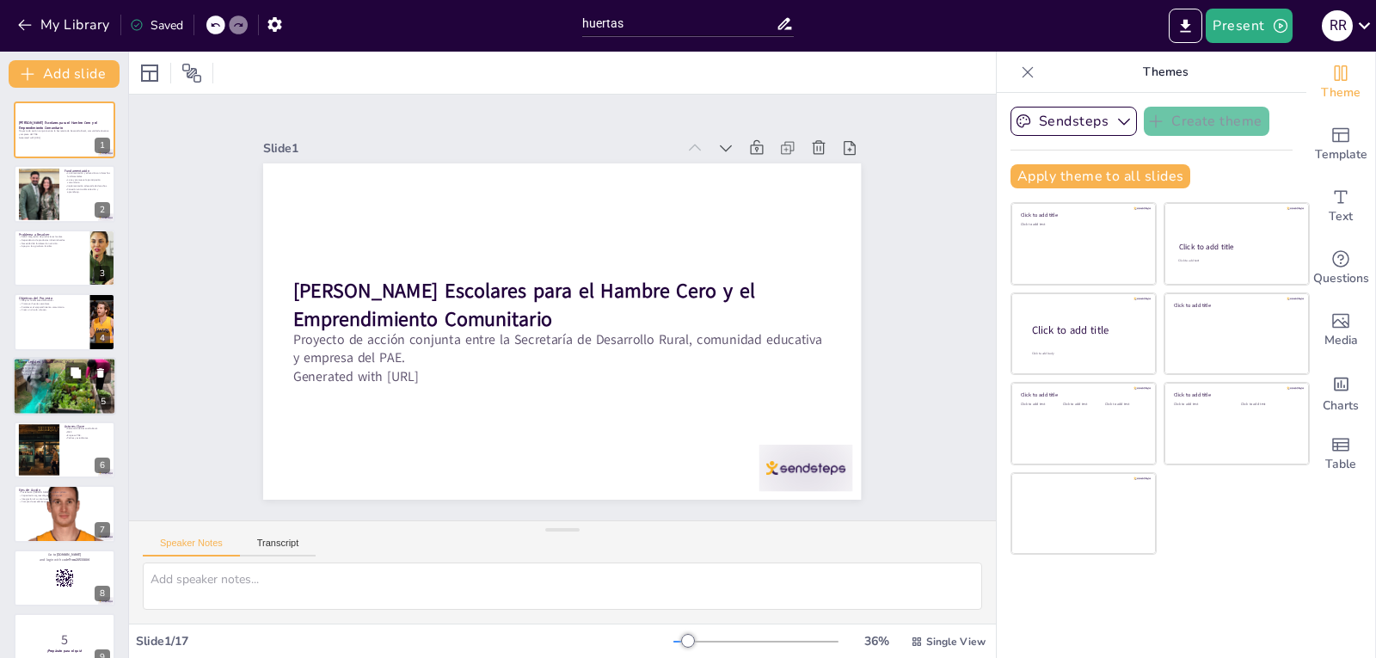
checkbox input "true"
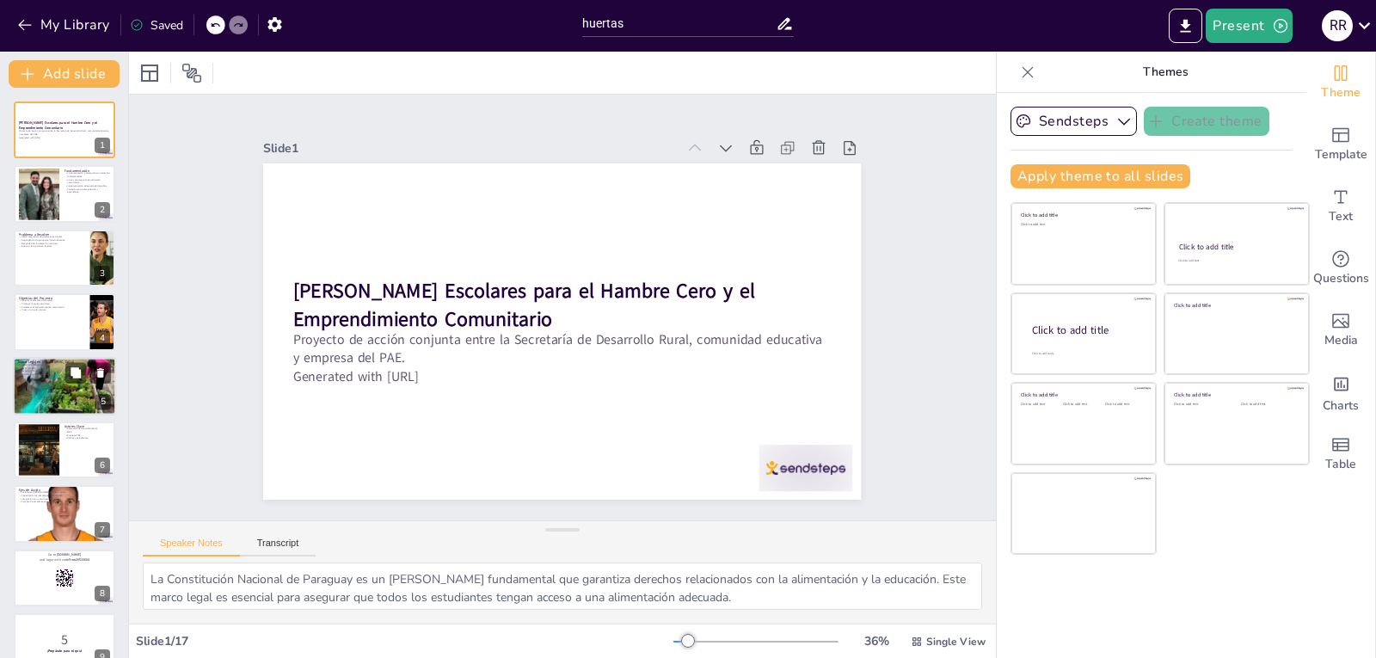
scroll to position [13, 0]
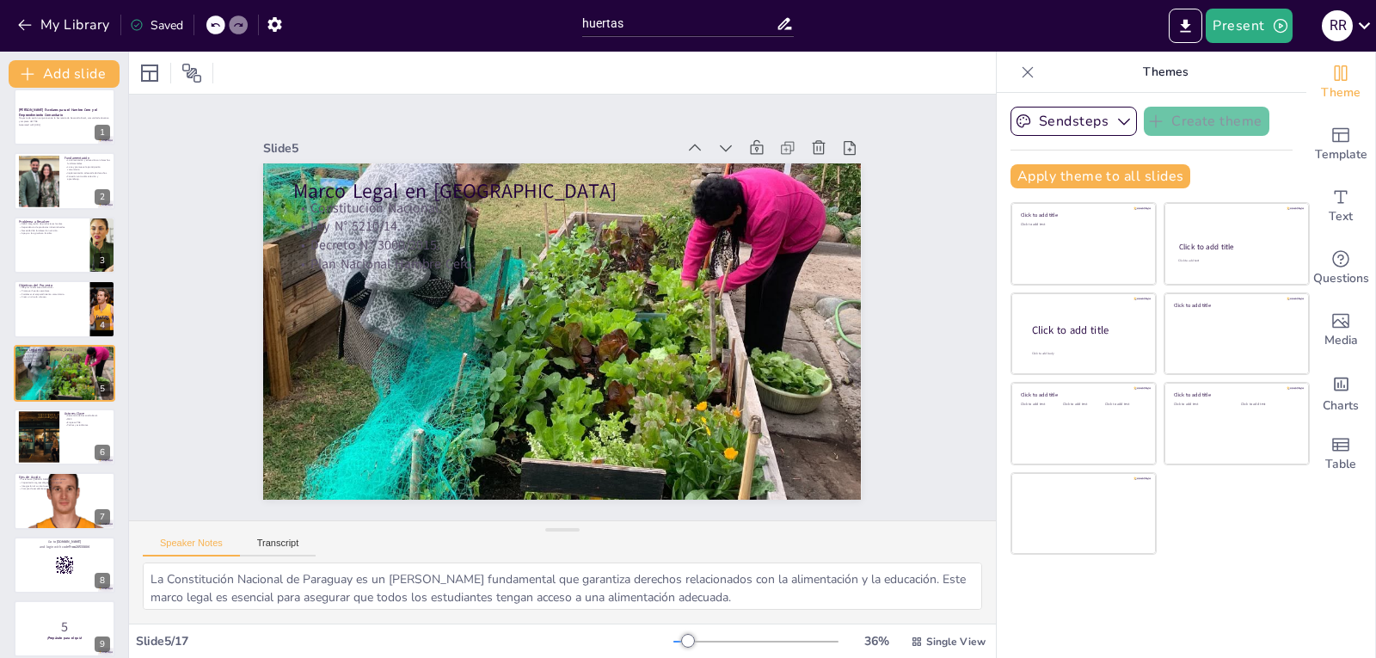
checkbox input "true"
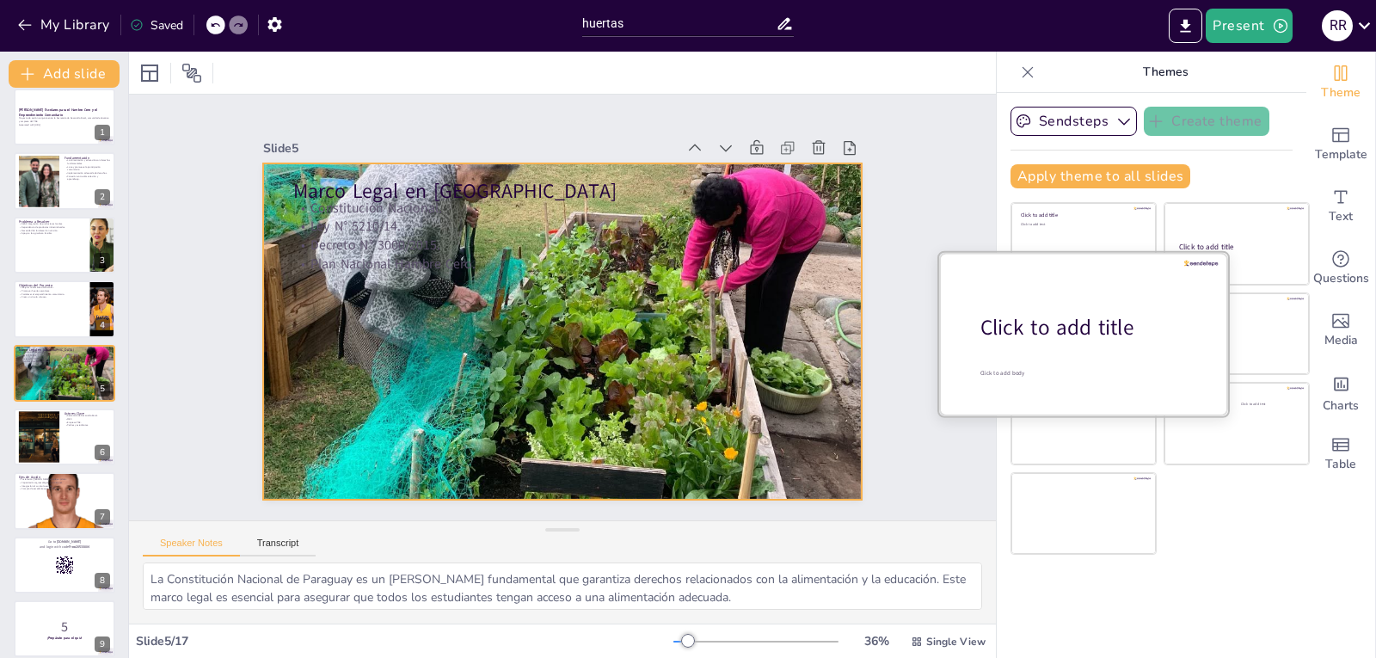
checkbox input "true"
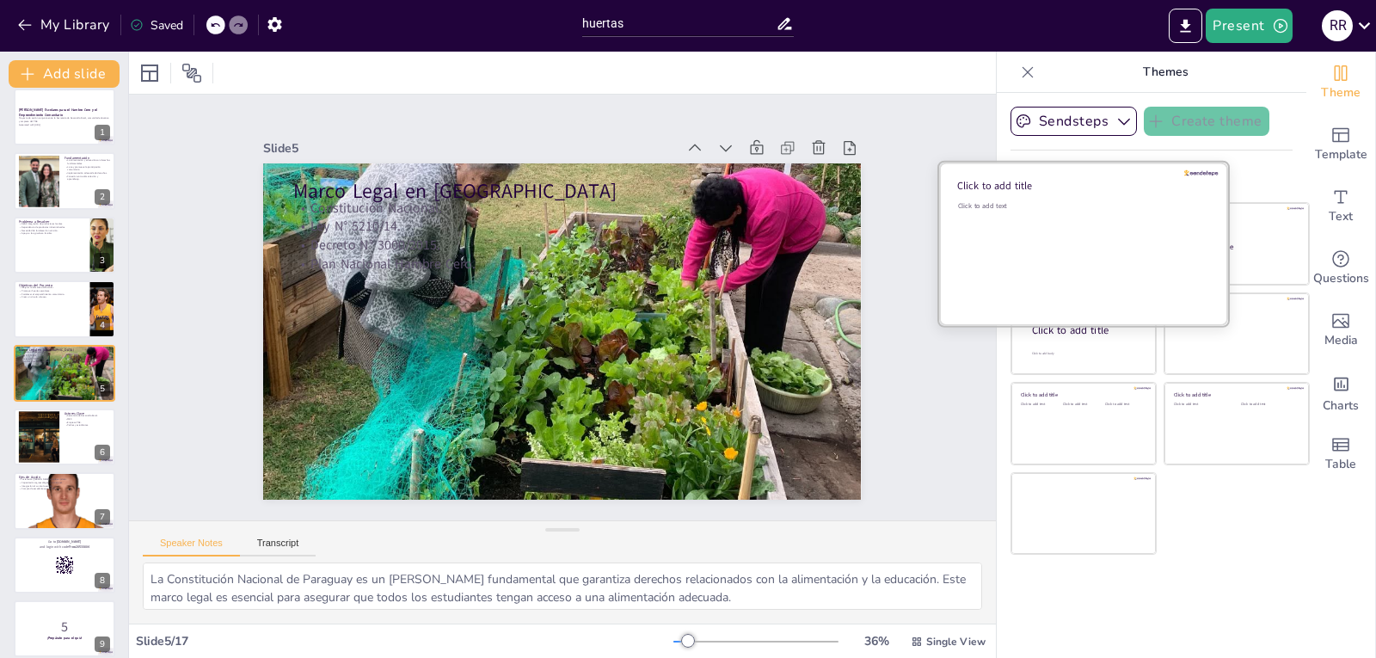
click at [1092, 298] on div "Click to add text" at bounding box center [1081, 254] width 246 height 107
checkbox input "true"
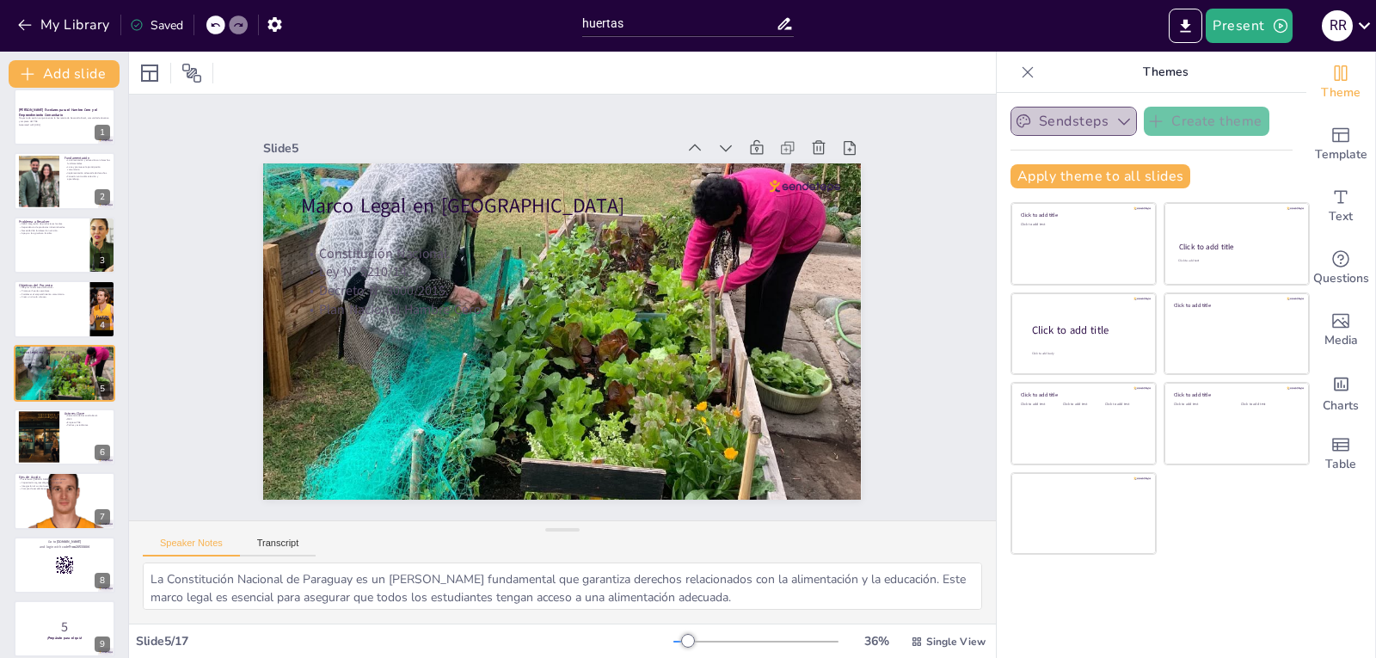
click at [1091, 117] on button "Sendsteps" at bounding box center [1074, 121] width 126 height 29
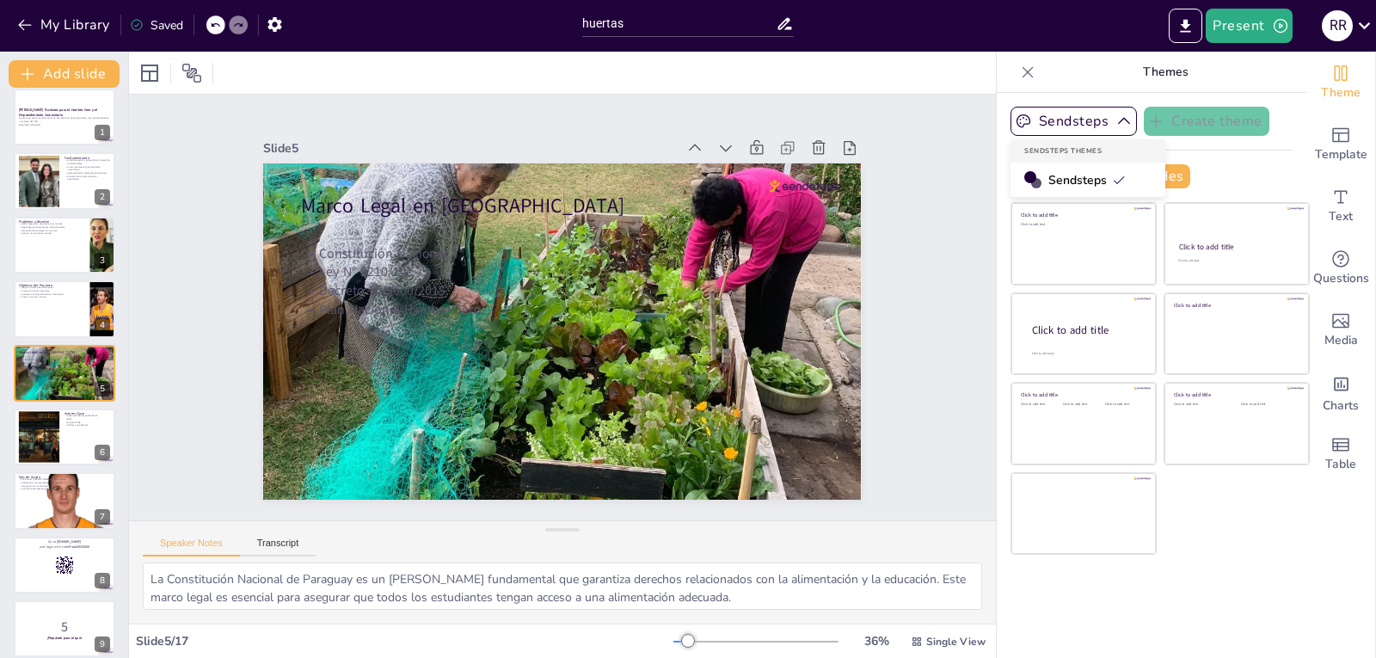
click at [1112, 174] on icon at bounding box center [1119, 180] width 14 height 14
click at [1103, 174] on button "Apply theme to all slides" at bounding box center [1101, 176] width 180 height 24
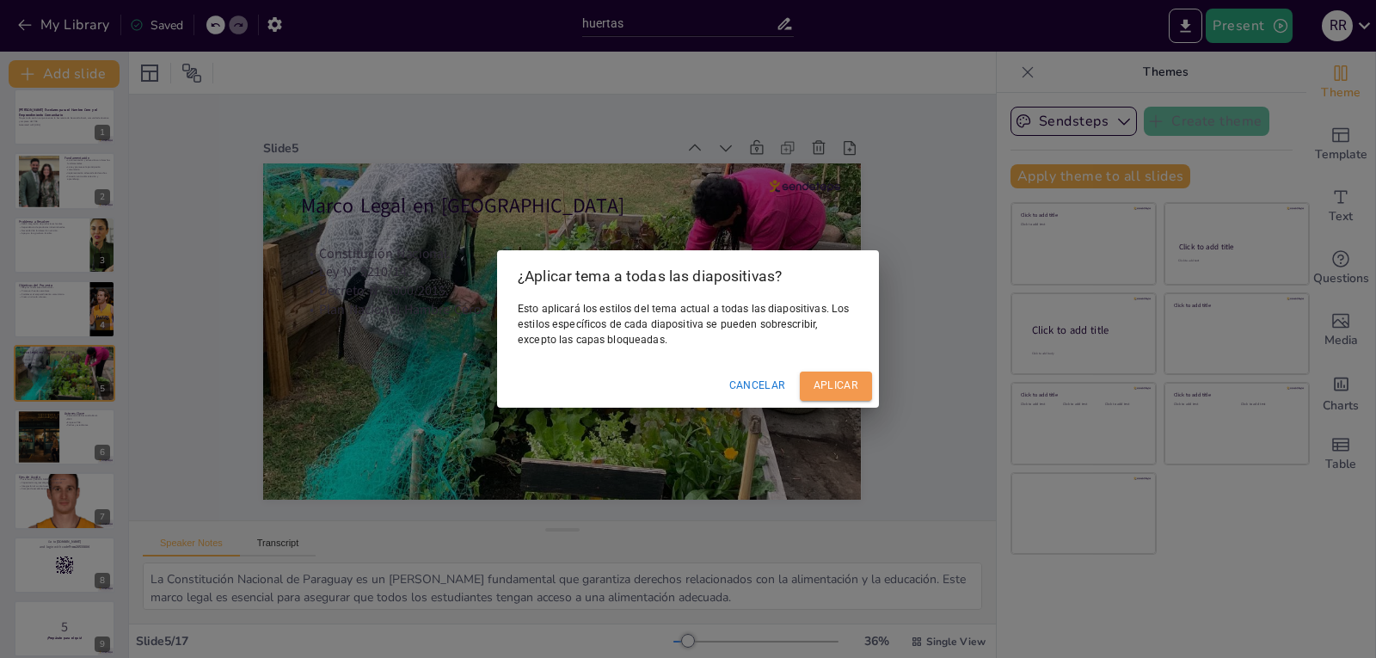
click at [852, 382] on font "Aplicar" at bounding box center [836, 385] width 45 height 12
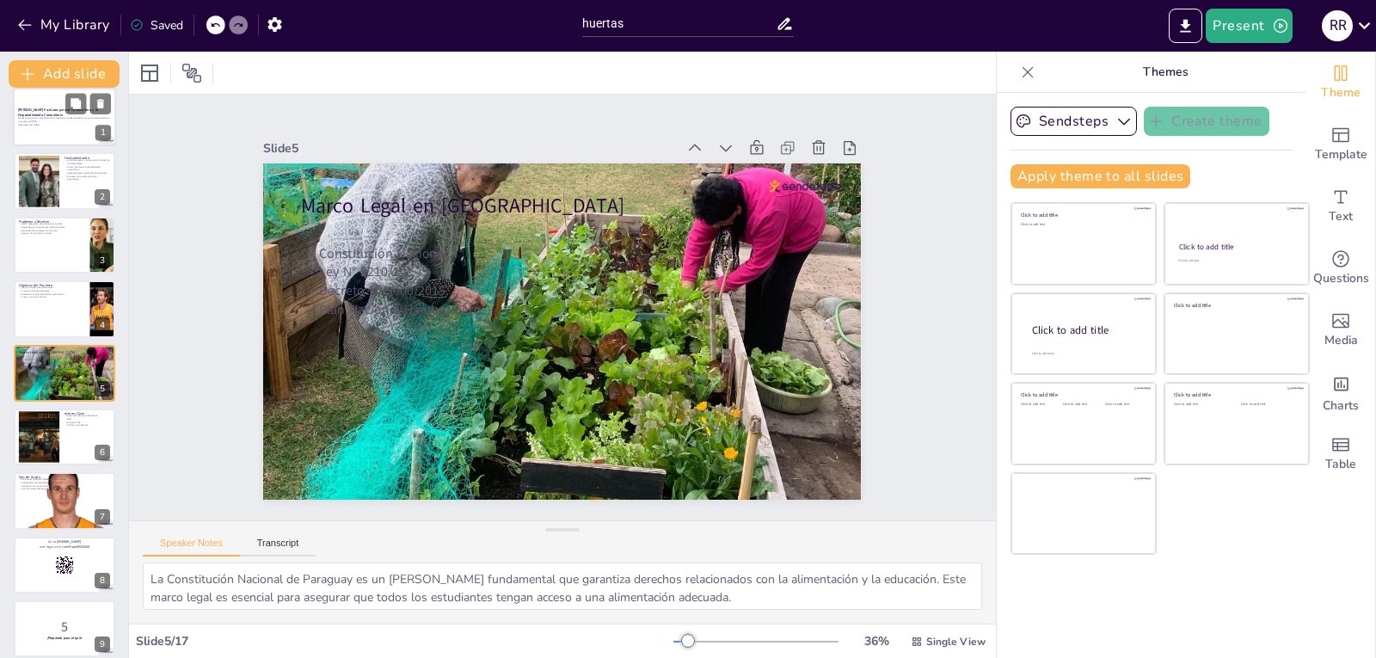
click at [77, 126] on p "Generated with [URL]" at bounding box center [64, 124] width 93 height 3
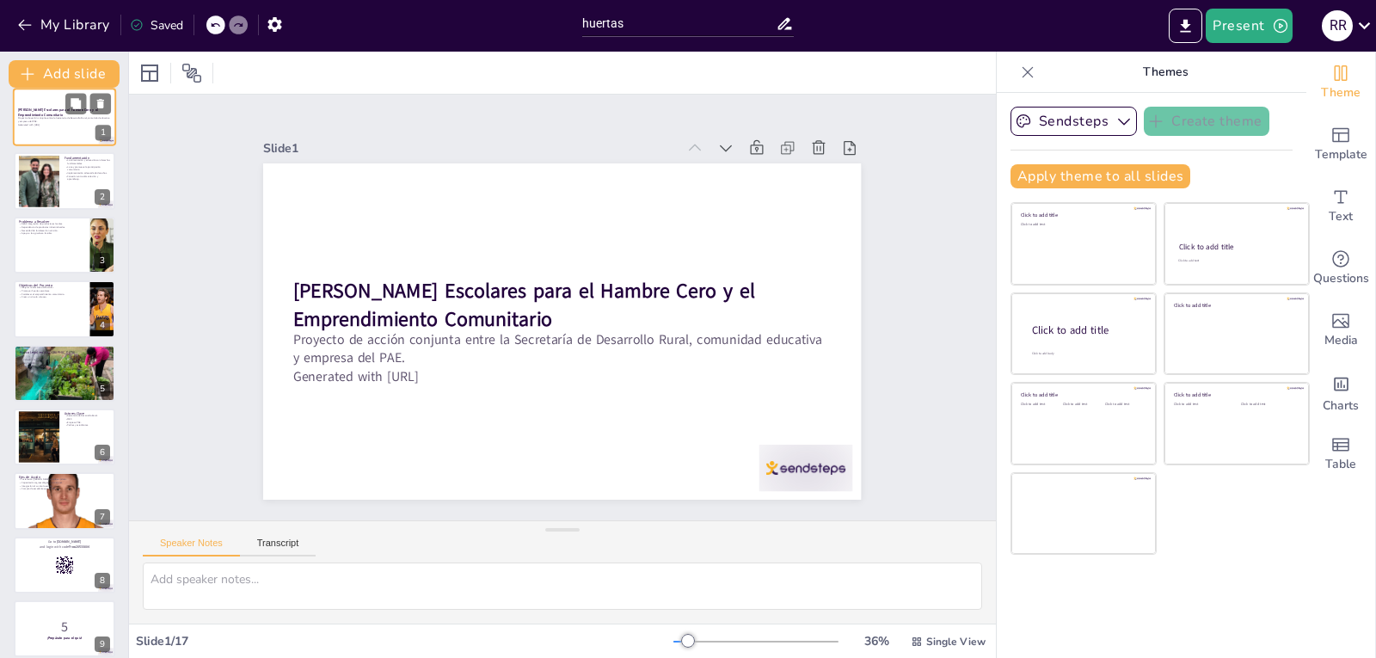
scroll to position [0, 0]
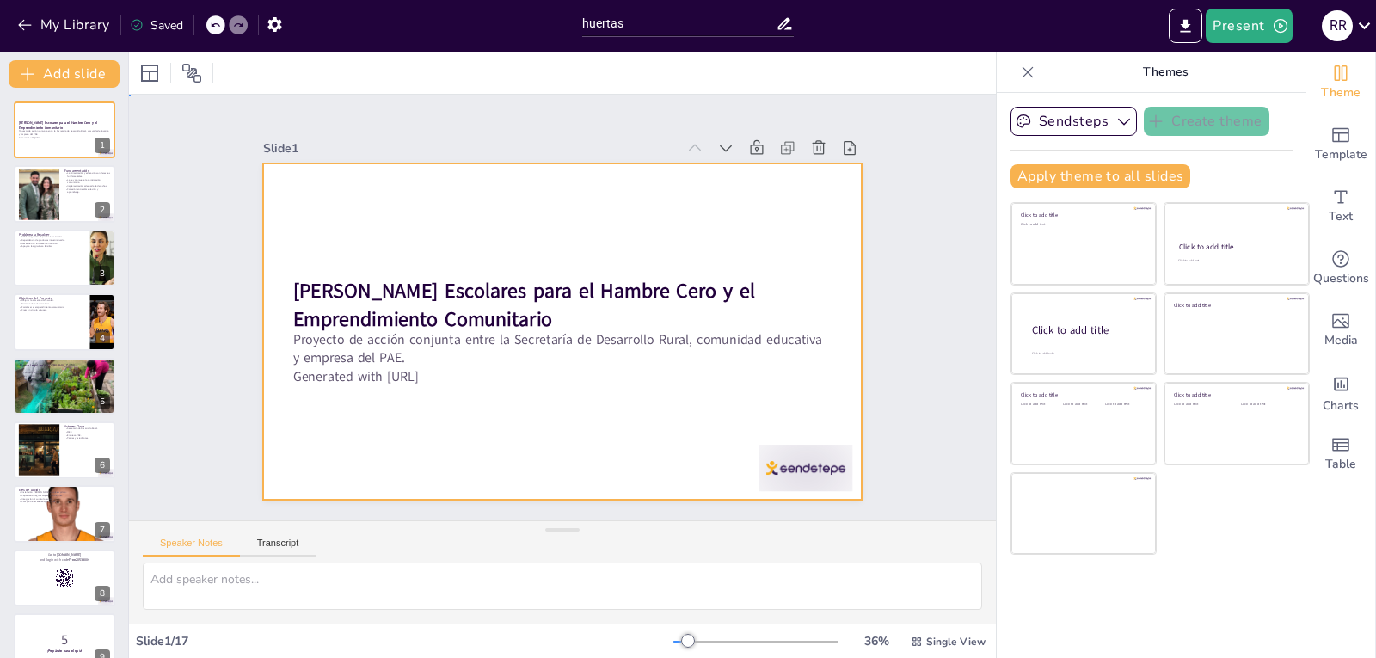
click at [628, 398] on div at bounding box center [560, 331] width 630 height 397
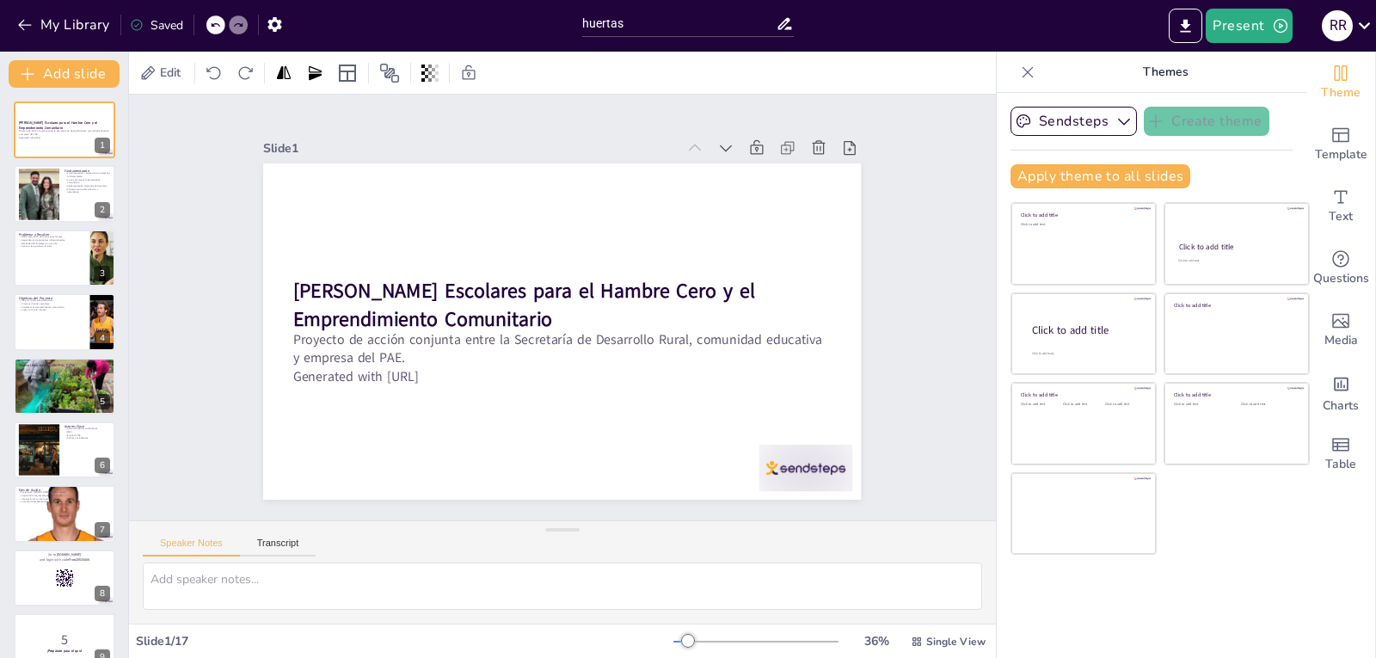
click at [856, 610] on div at bounding box center [562, 593] width 867 height 61
click at [1189, 24] on icon "Export to PowerPoint" at bounding box center [1186, 25] width 10 height 13
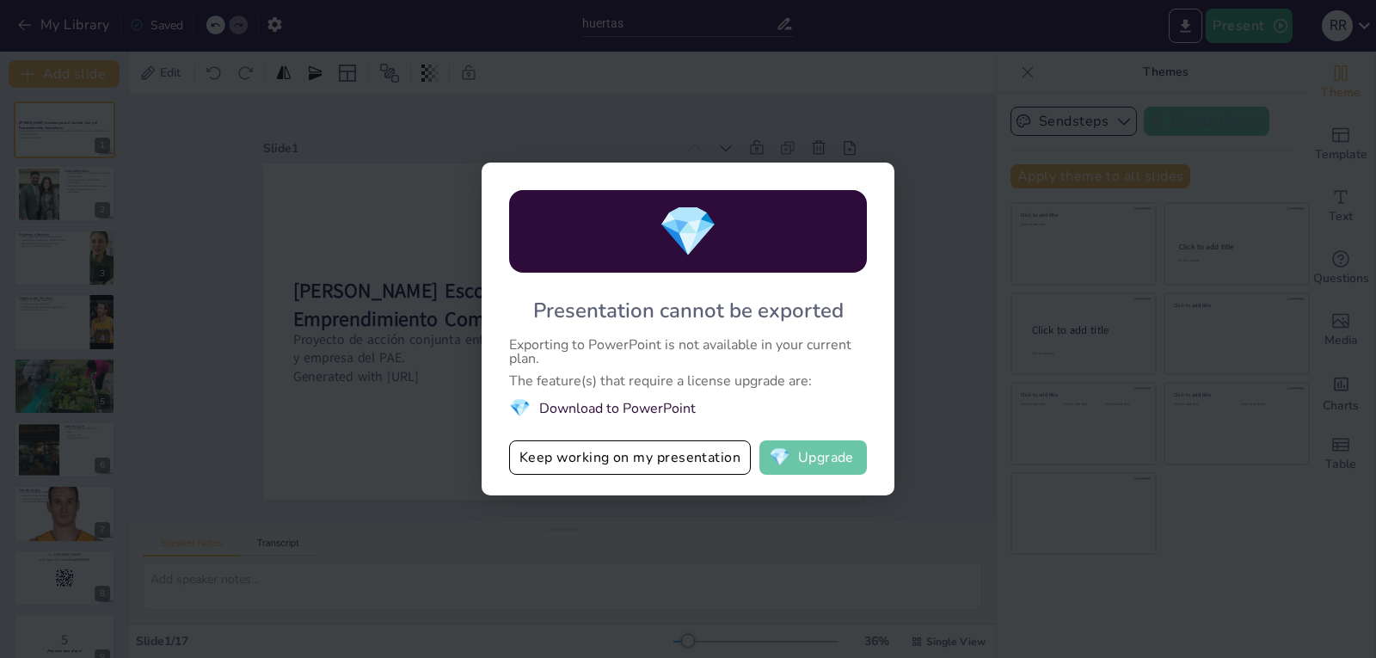
click at [828, 458] on button "💎 Upgrade" at bounding box center [813, 457] width 108 height 34
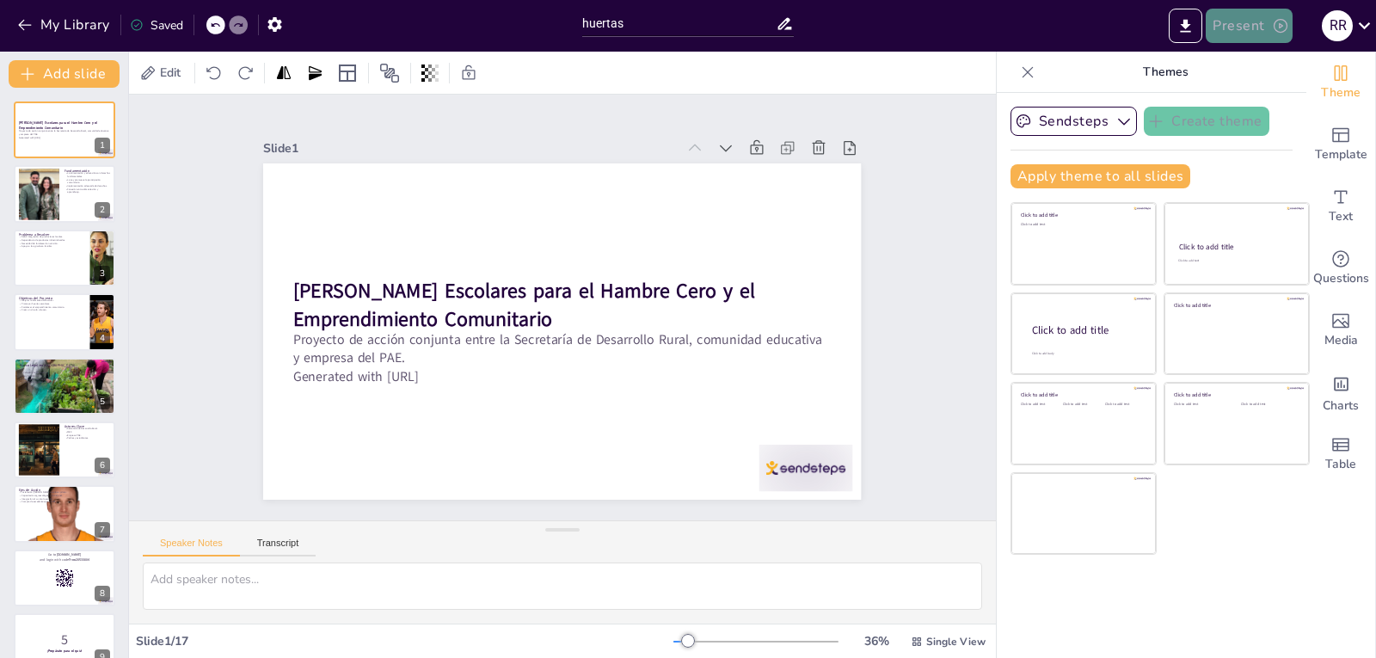
click at [1251, 21] on button "Present" at bounding box center [1249, 26] width 86 height 34
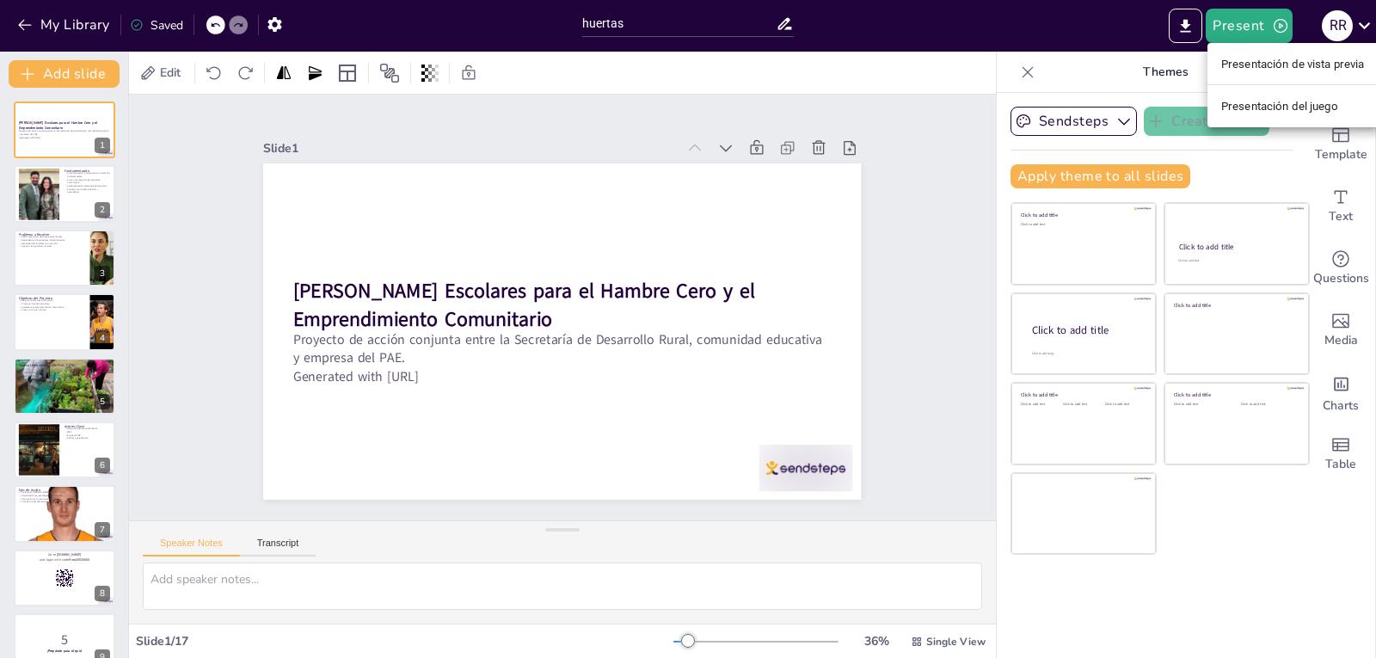
click at [1314, 50] on li "Presentación de vista previa" at bounding box center [1293, 64] width 171 height 28
